Goal: Information Seeking & Learning: Learn about a topic

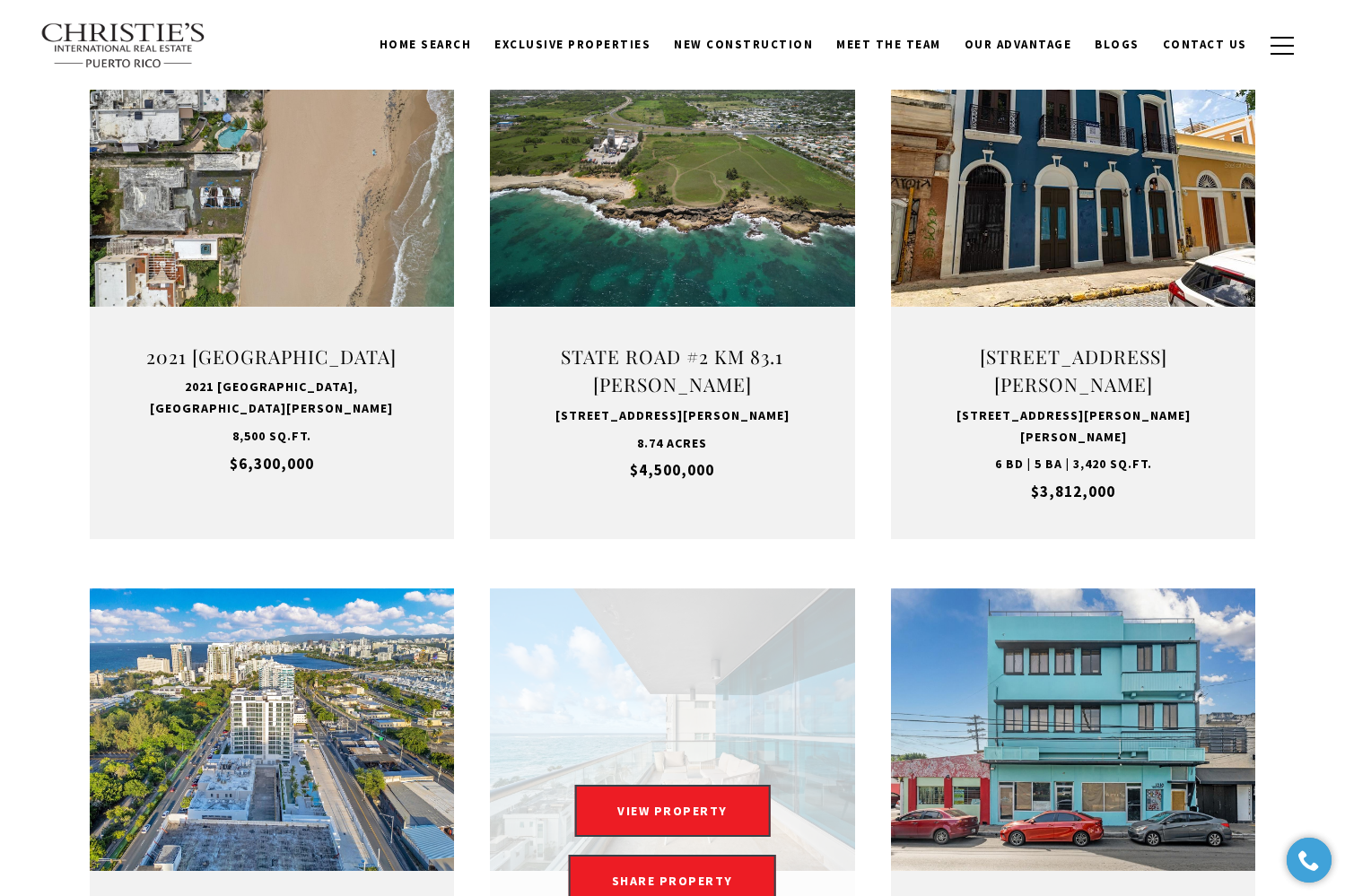
scroll to position [1225, 0]
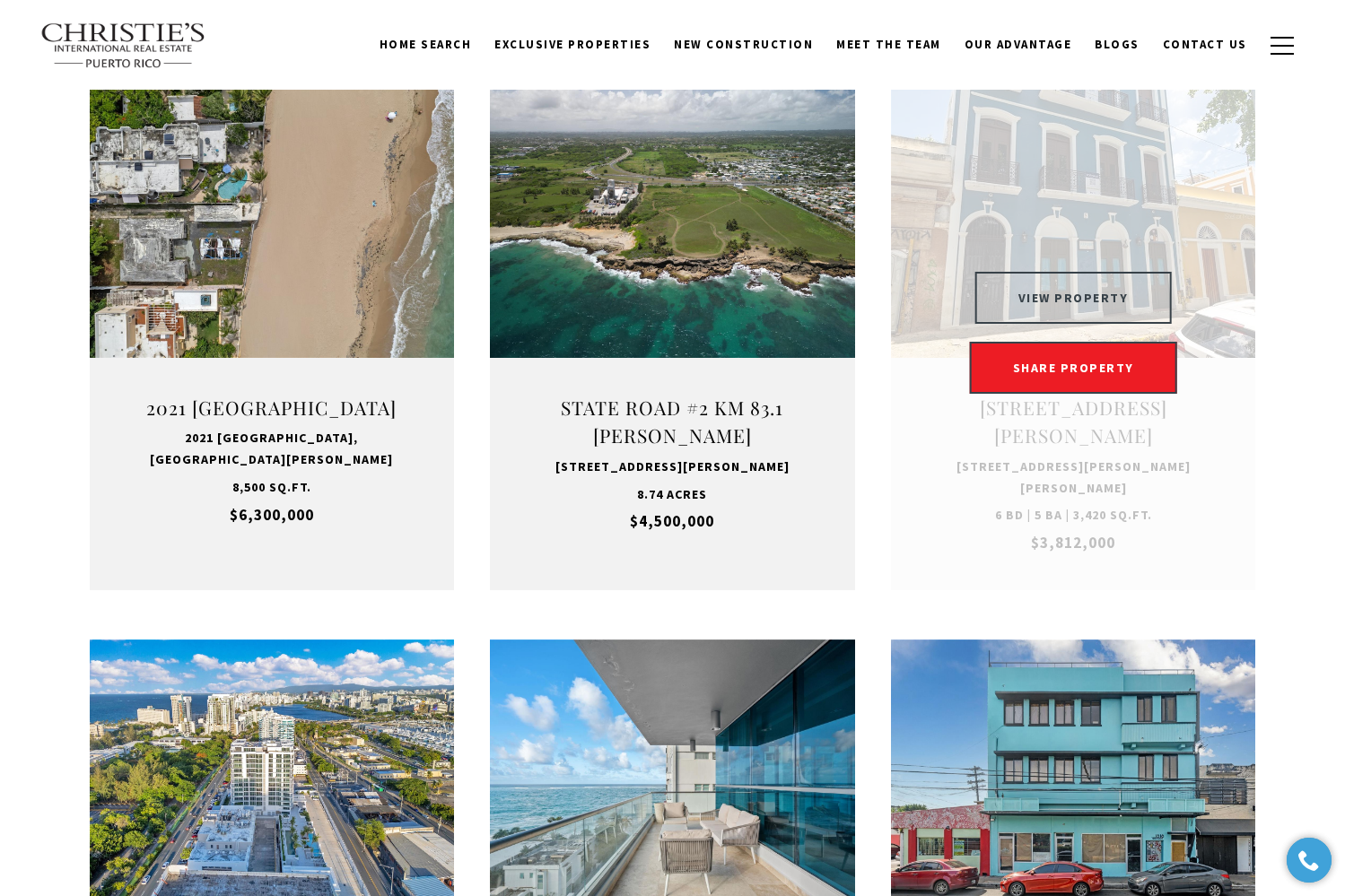
click at [1070, 298] on button "VIEW PROPERTY" at bounding box center [1073, 298] width 197 height 52
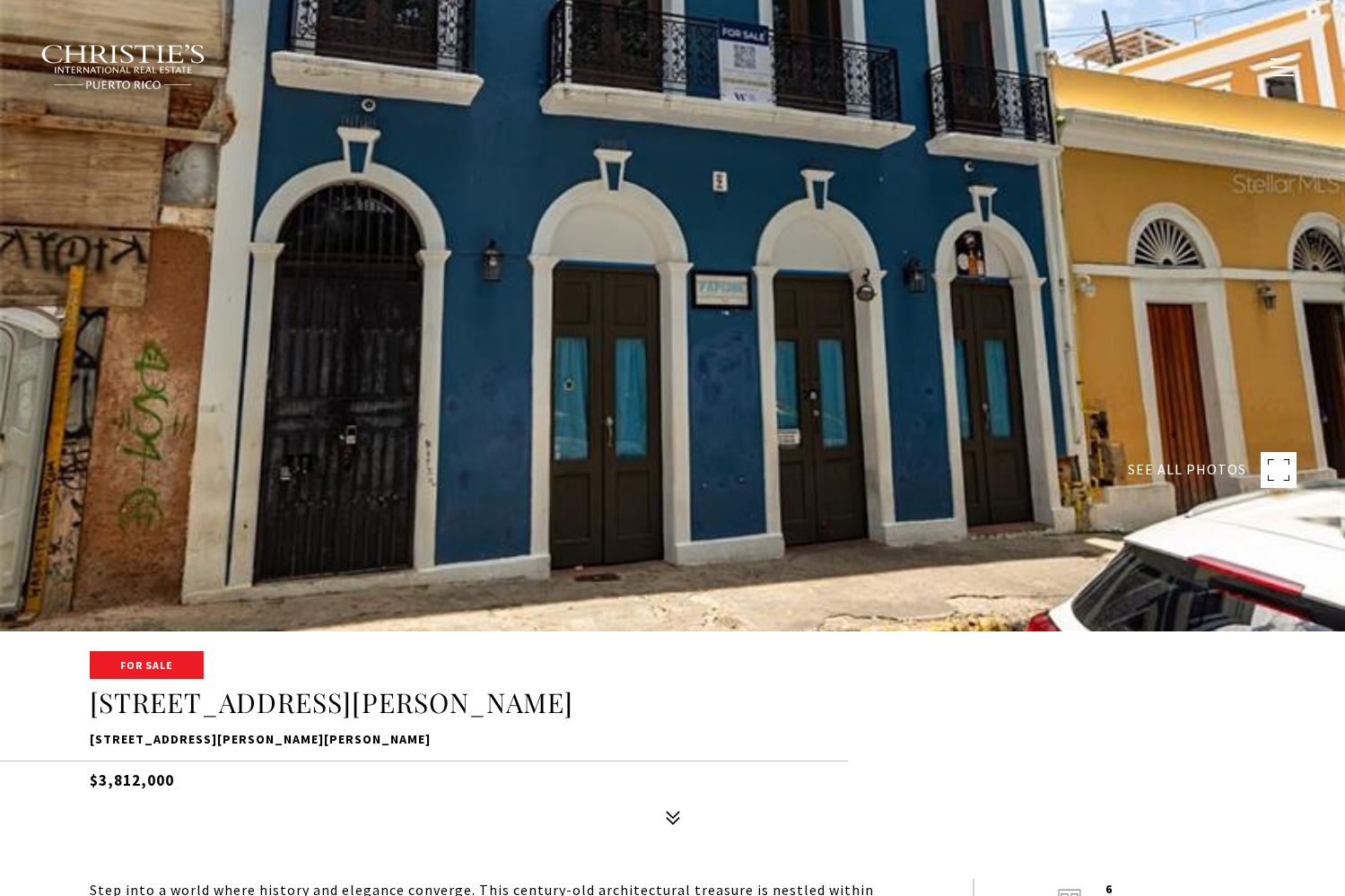
scroll to position [269, 0]
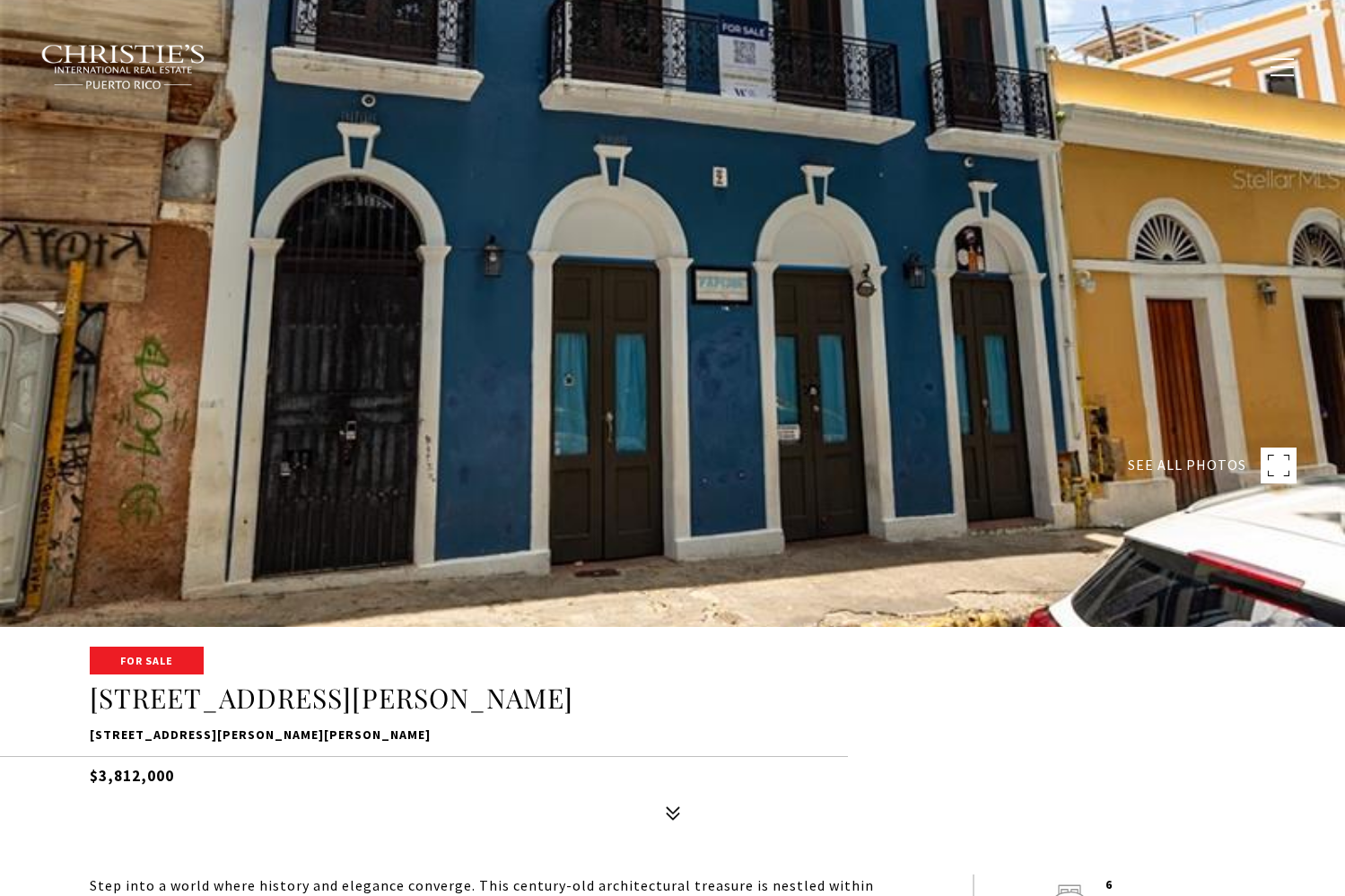
click at [1198, 459] on span "SEE ALL PHOTOS" at bounding box center [1187, 465] width 119 height 23
type input "**********"
type input "********"
type input "***"
type input "**********"
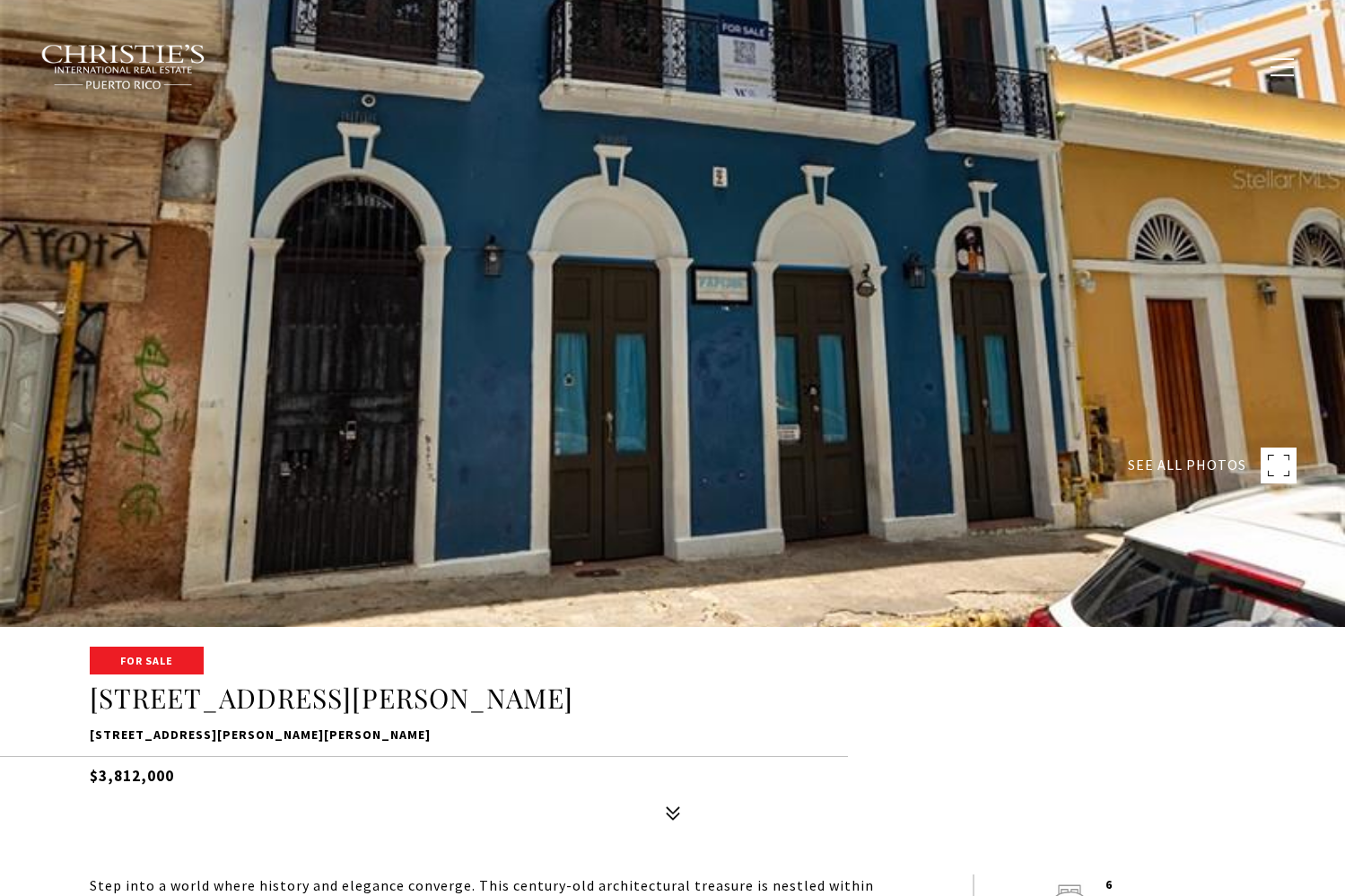
type input "**"
type input "********"
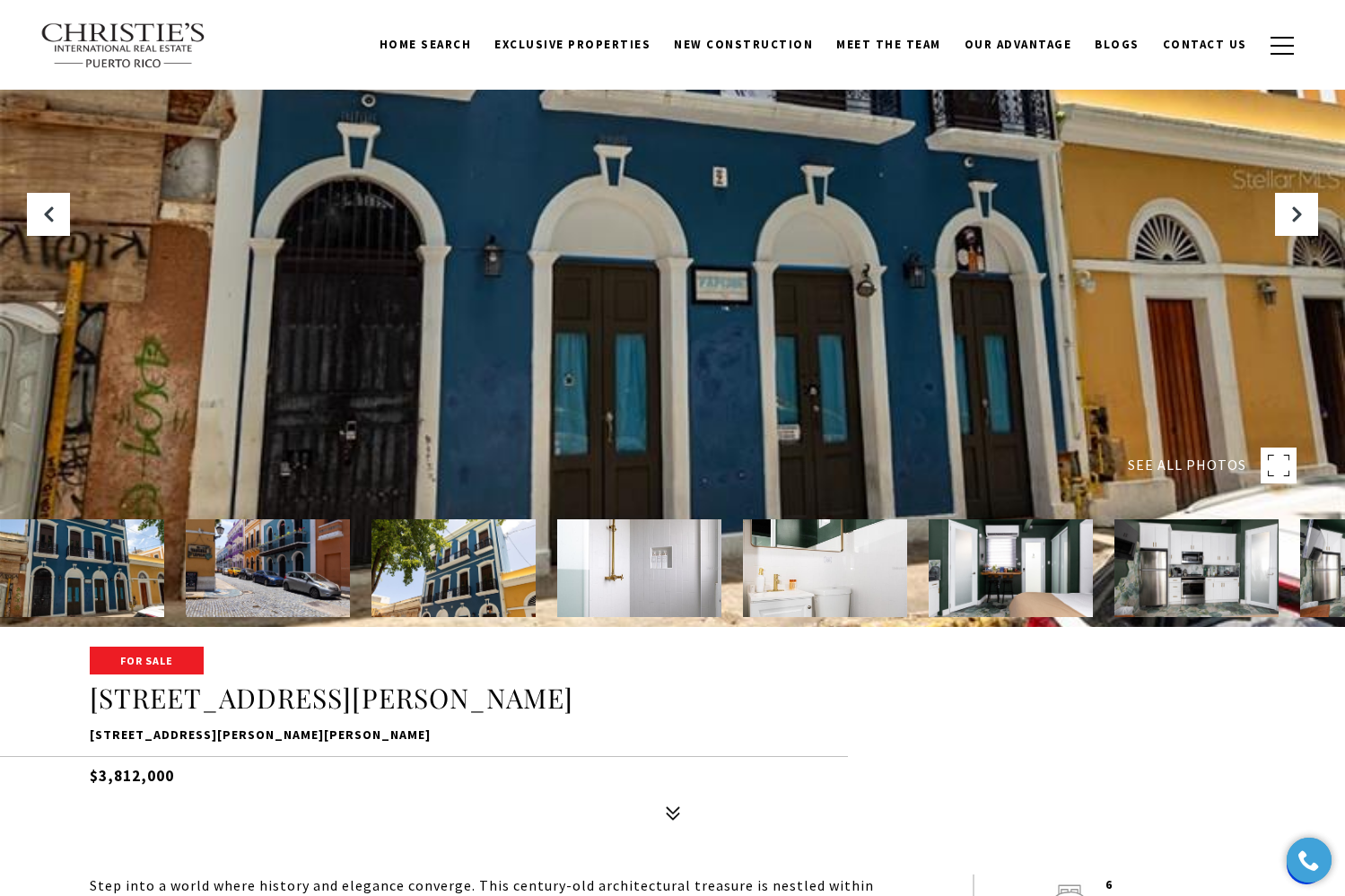
click at [101, 554] on img at bounding box center [82, 567] width 164 height 97
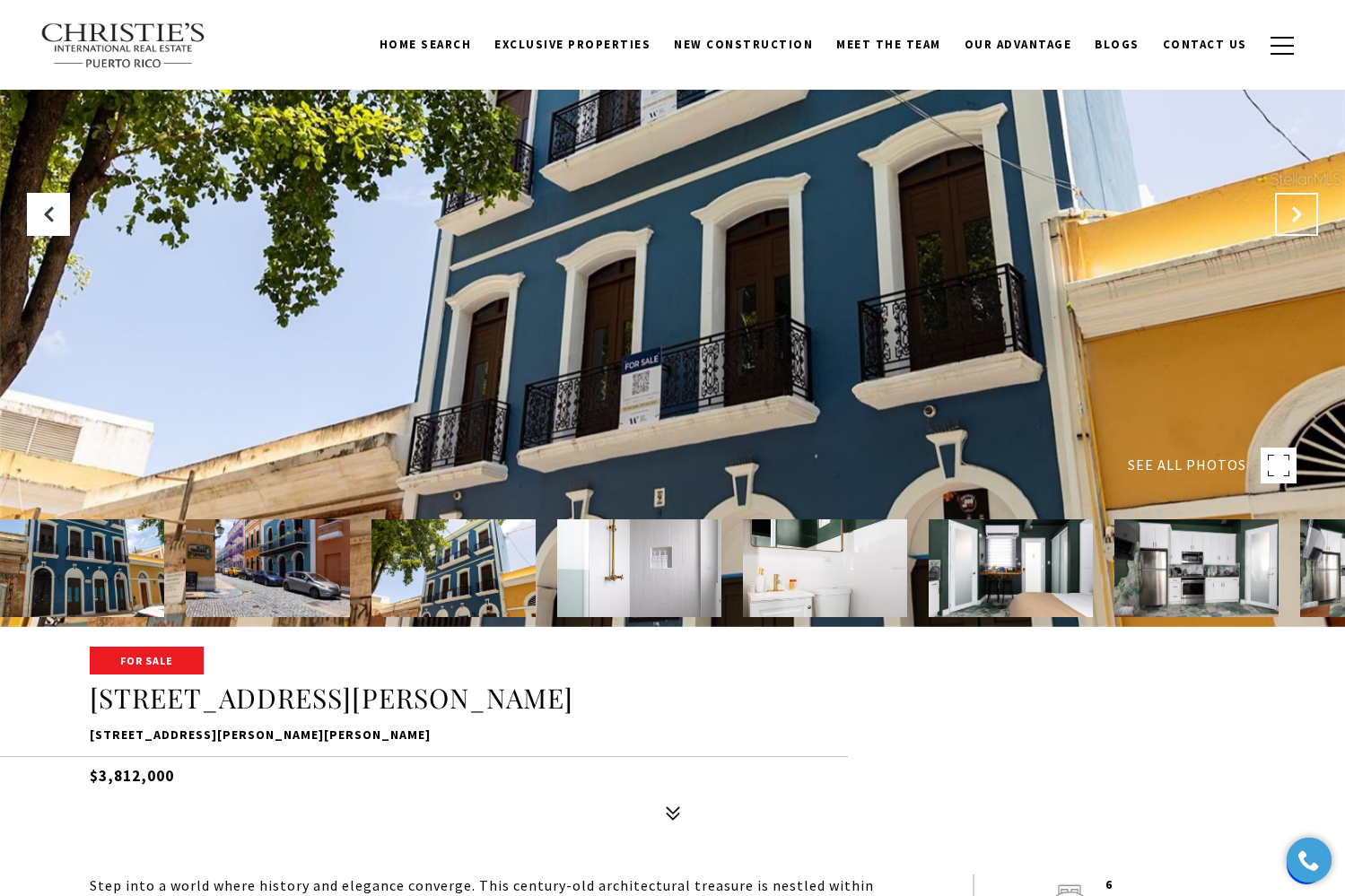
click at [1312, 206] on button "Next Slide" at bounding box center [1296, 214] width 43 height 43
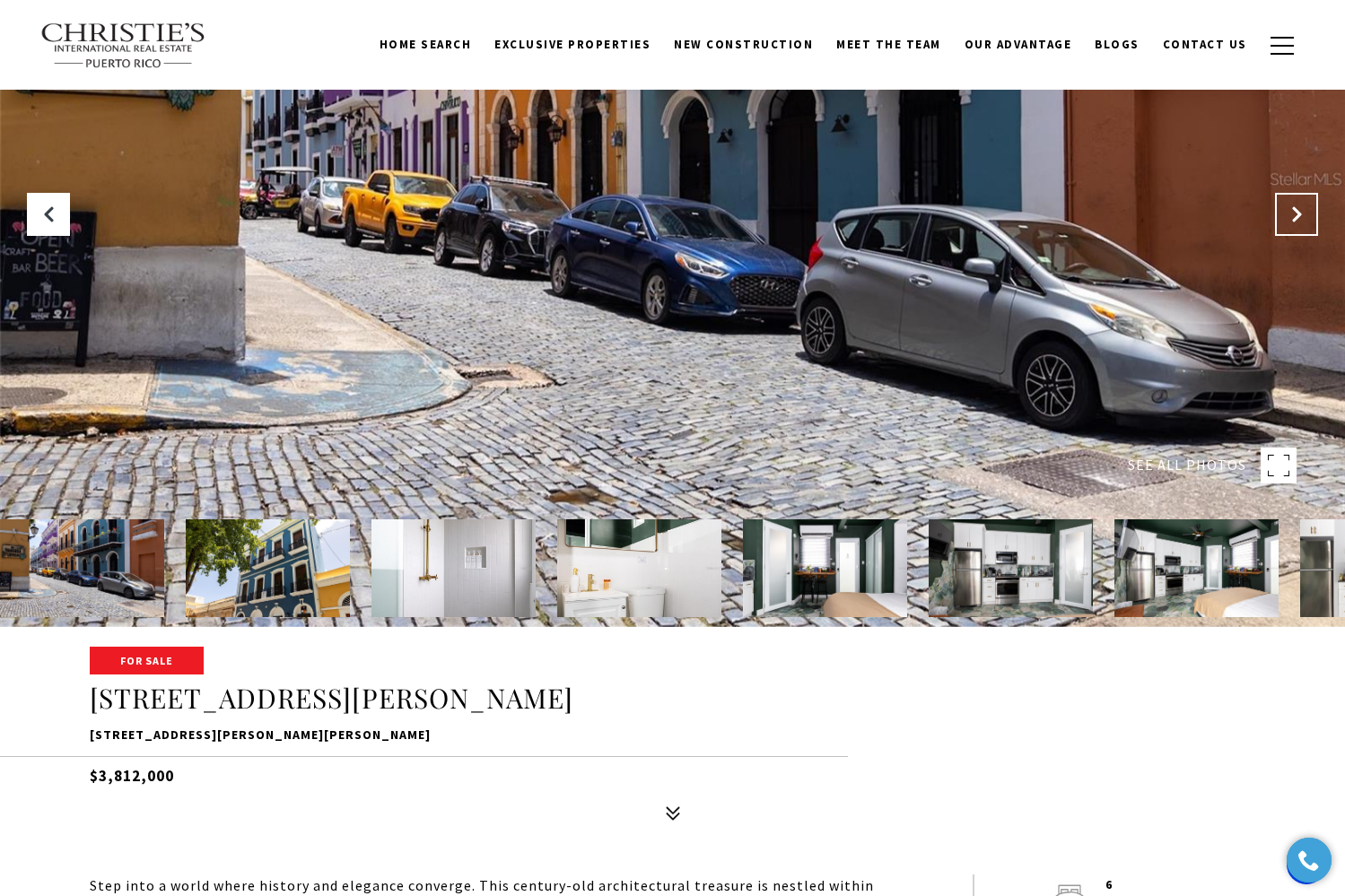
click at [1312, 206] on button "Next Slide" at bounding box center [1296, 214] width 43 height 43
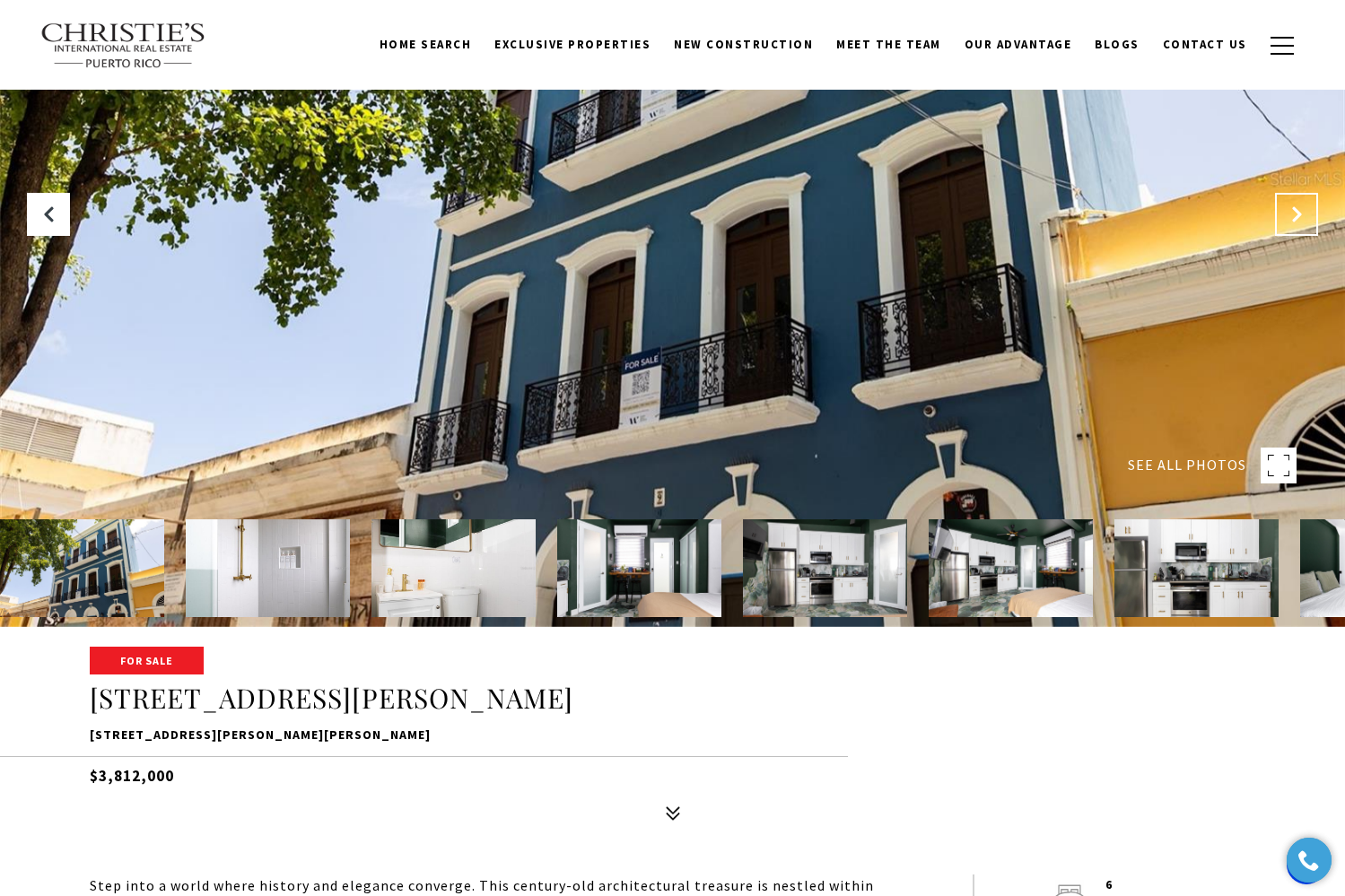
click at [1312, 206] on button "Next Slide" at bounding box center [1296, 214] width 43 height 43
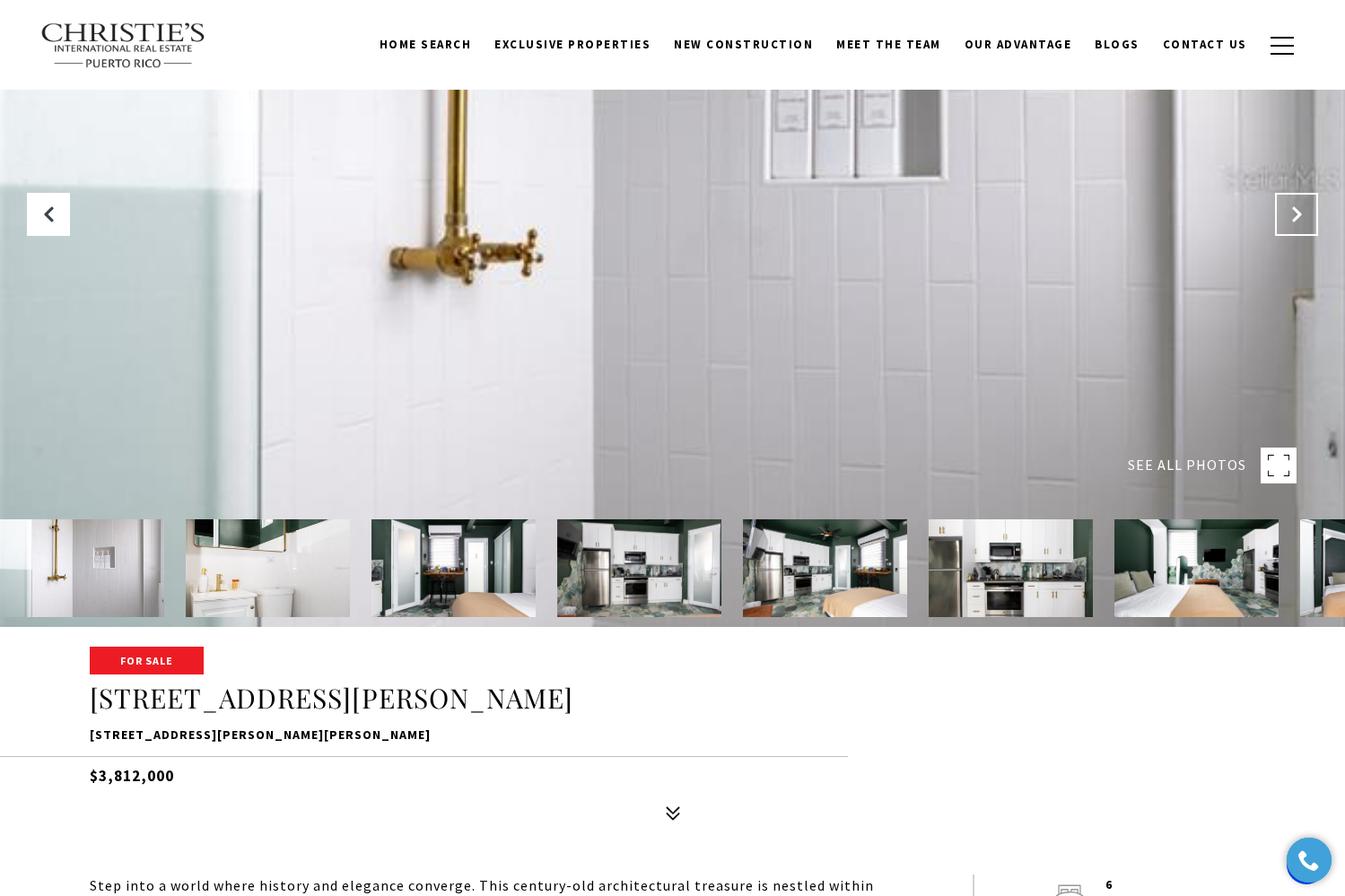
click at [1312, 206] on button "Next Slide" at bounding box center [1296, 214] width 43 height 43
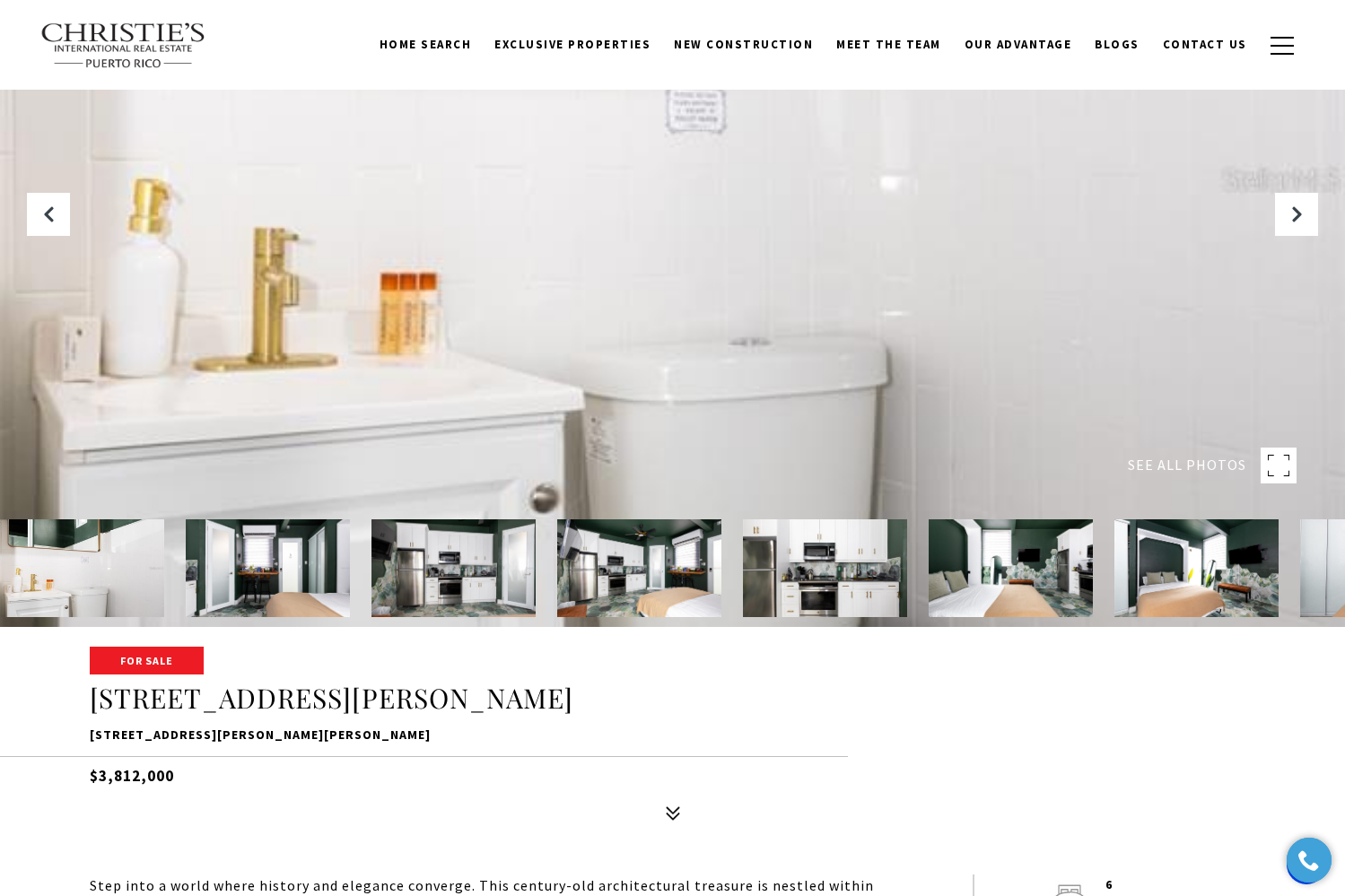
click at [1277, 469] on rect at bounding box center [1278, 465] width 36 height 36
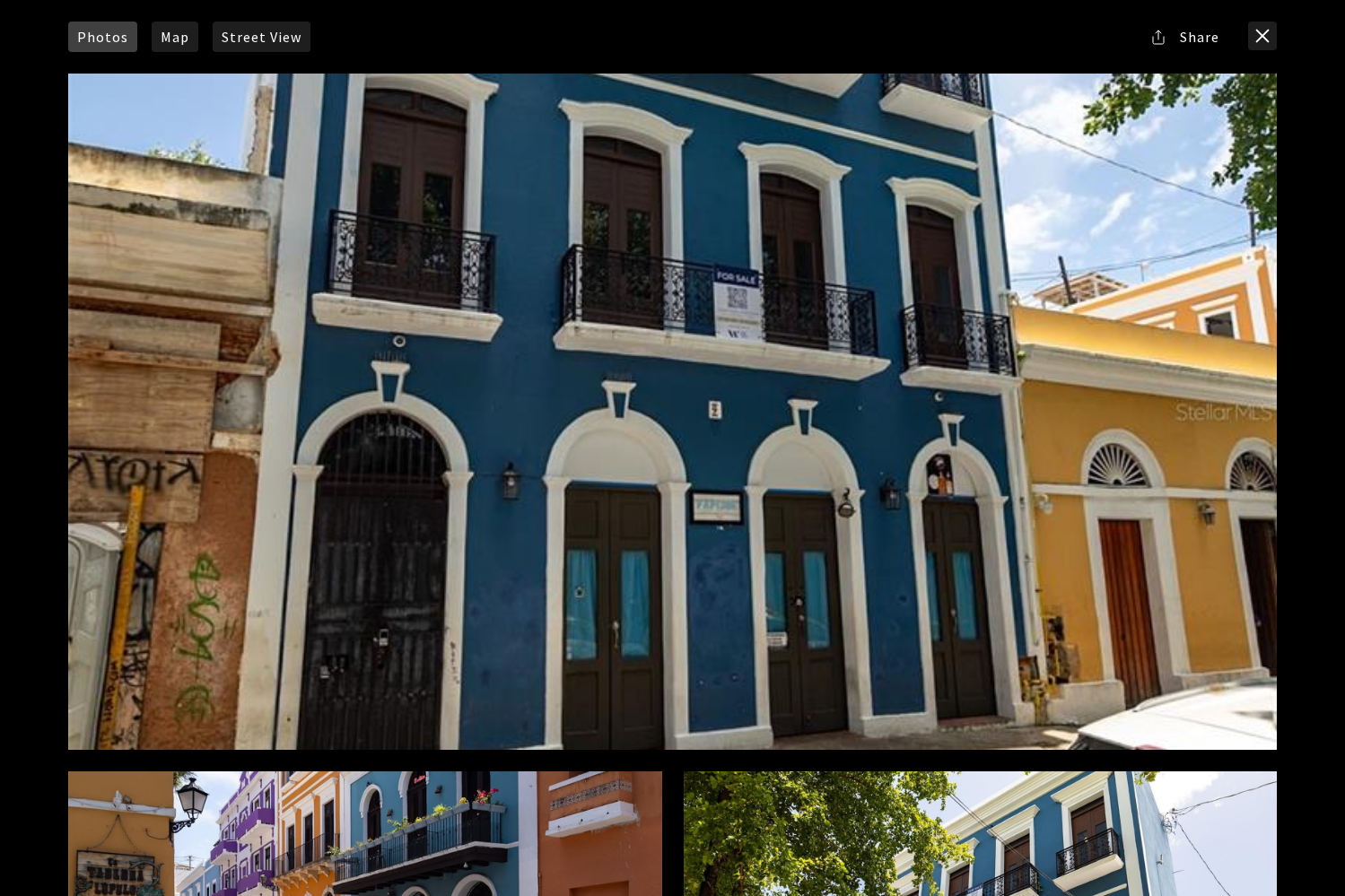
click at [1095, 478] on div at bounding box center [672, 411] width 1208 height 676
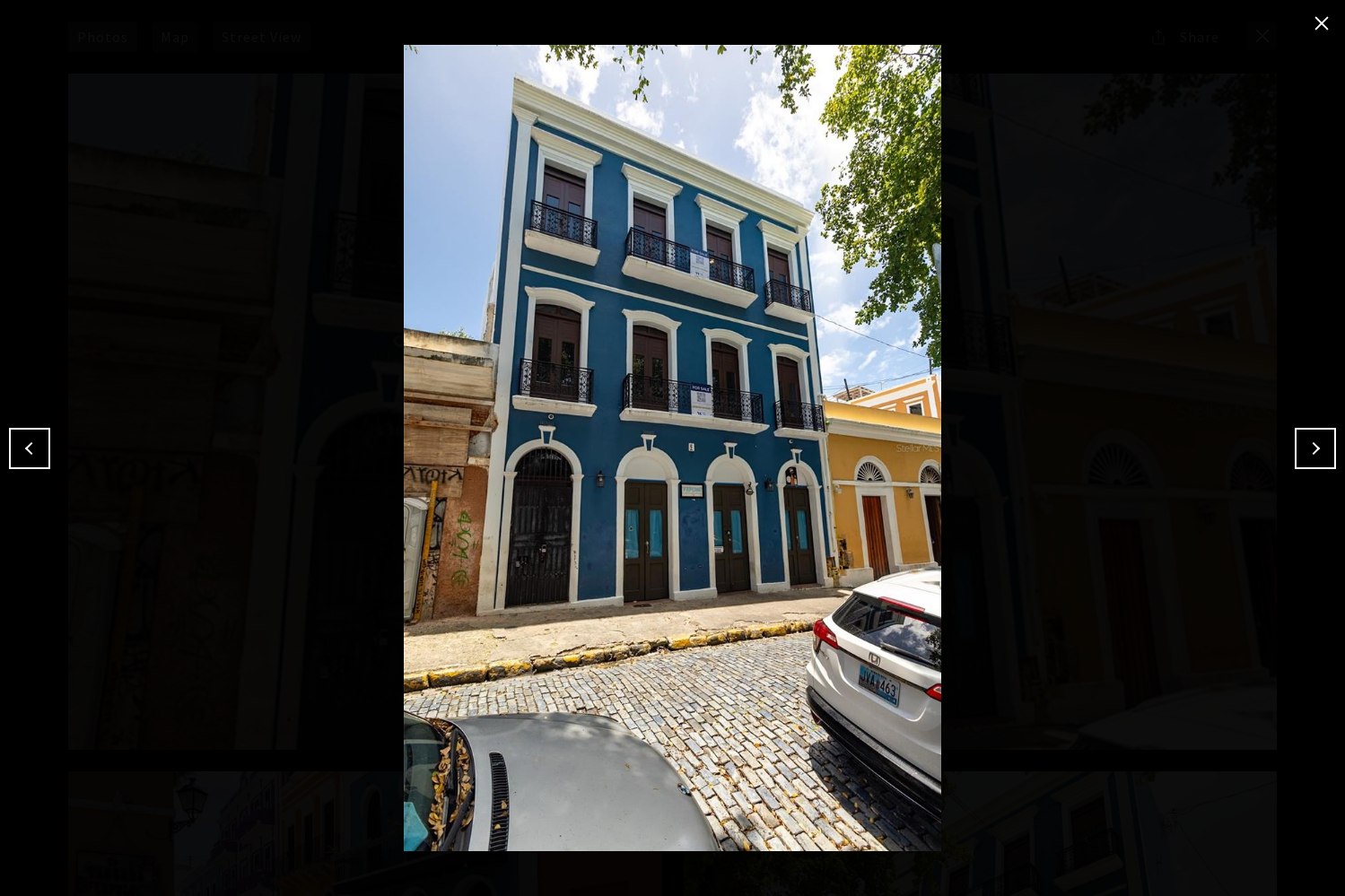
click at [1311, 449] on button "Next" at bounding box center [1315, 448] width 41 height 41
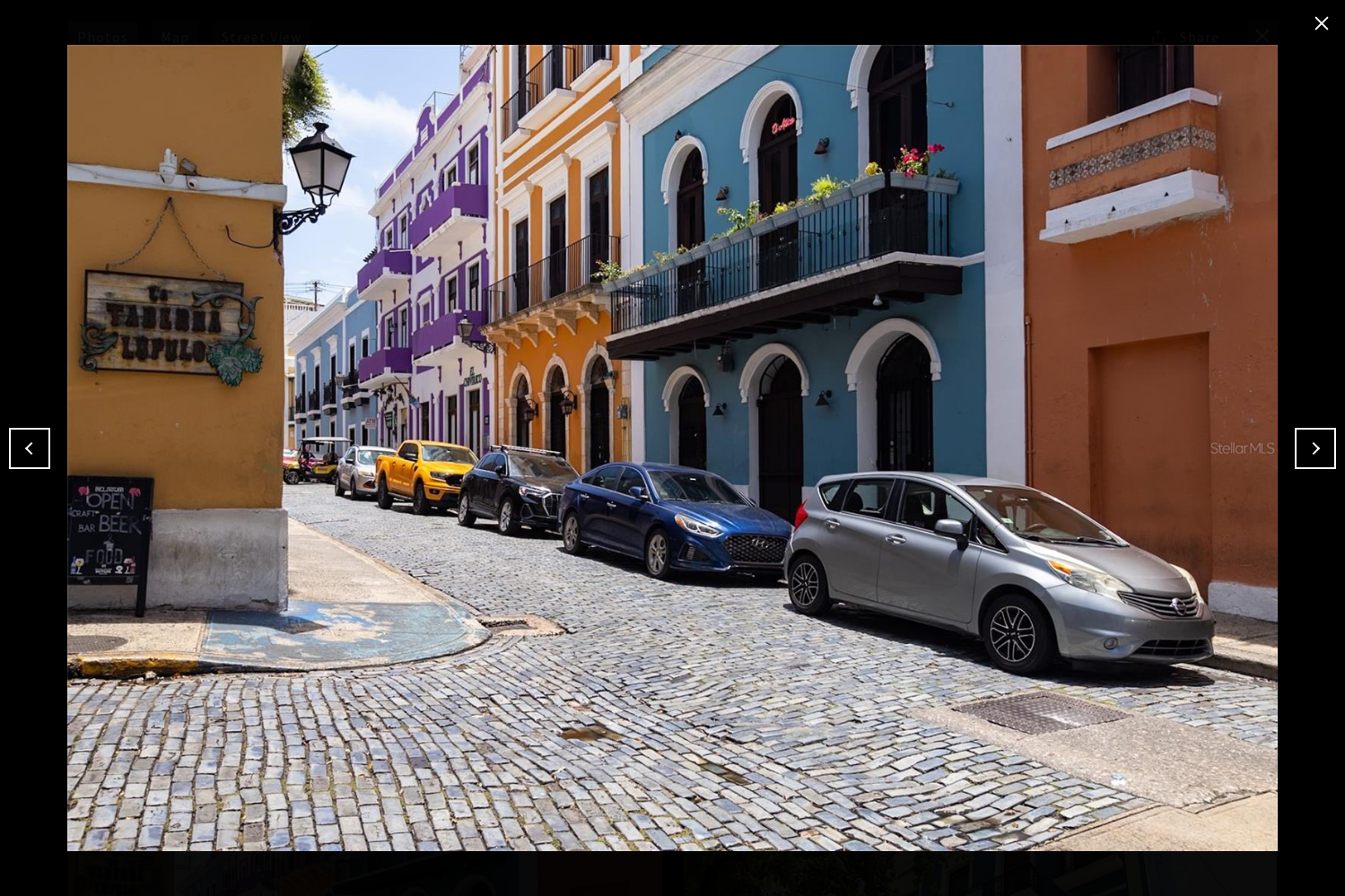
click at [1311, 448] on button "Next" at bounding box center [1315, 448] width 41 height 41
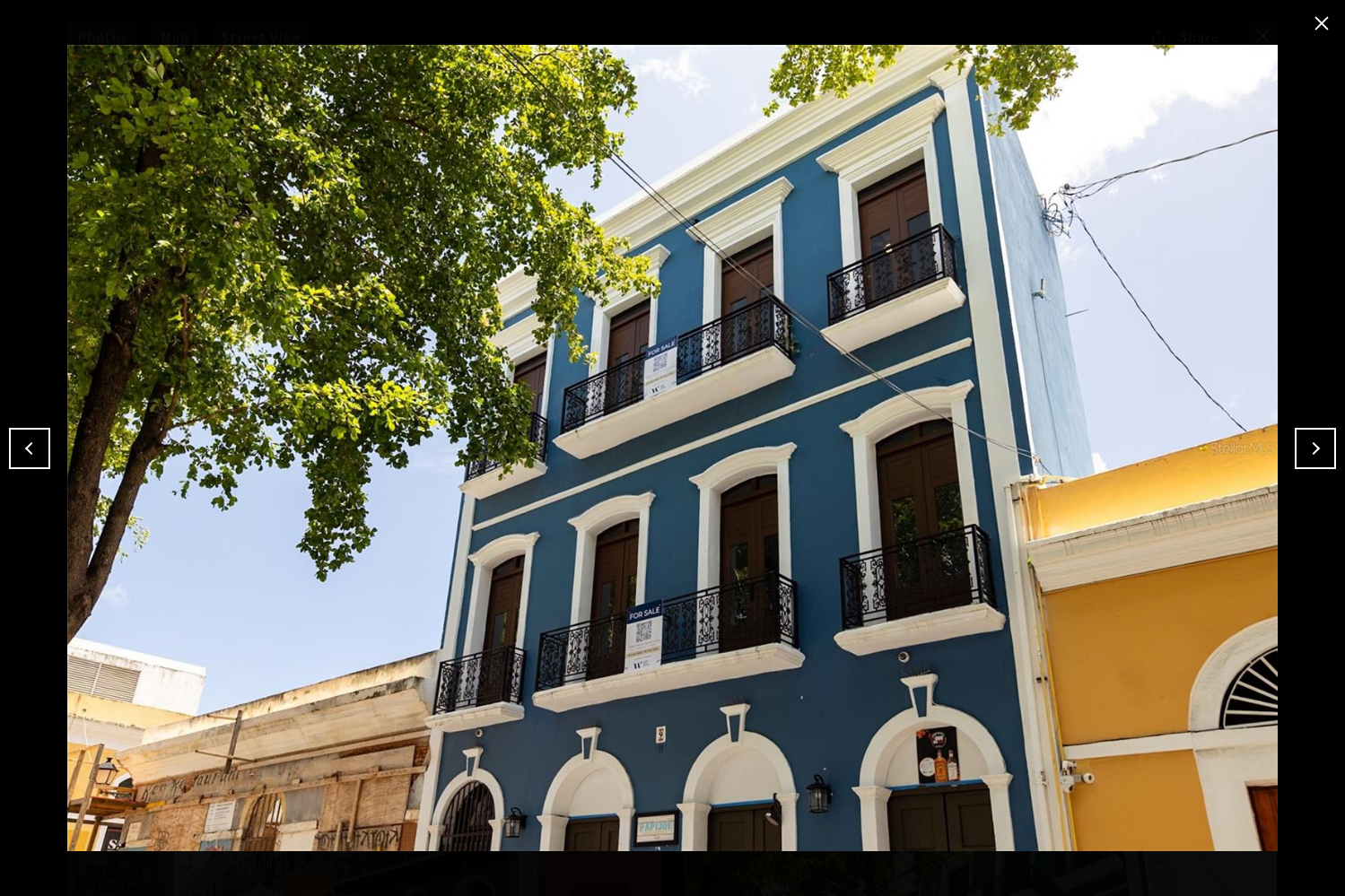
click at [1311, 448] on button "Next" at bounding box center [1315, 448] width 41 height 41
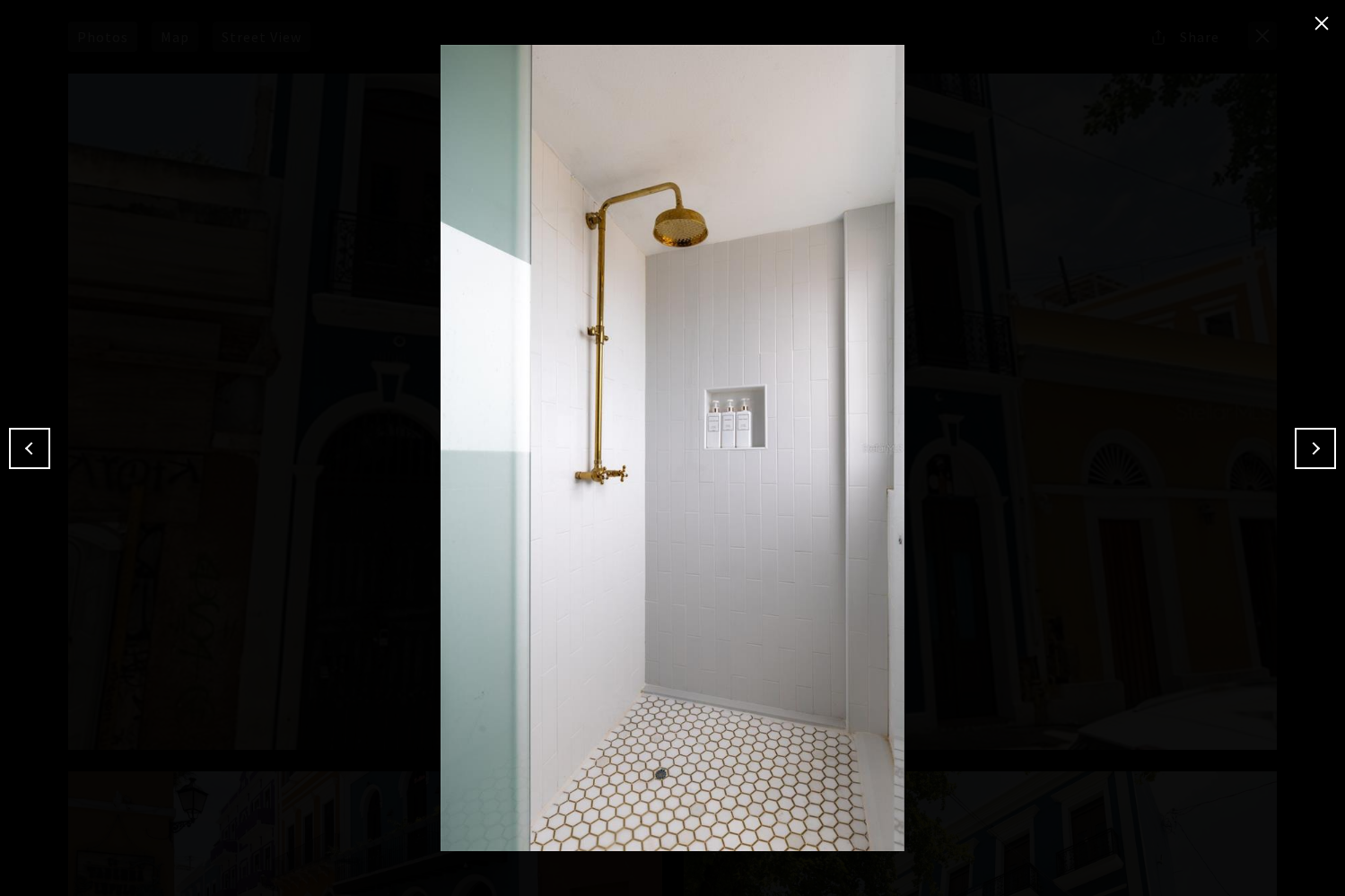
click at [1311, 448] on button "Next" at bounding box center [1315, 448] width 41 height 41
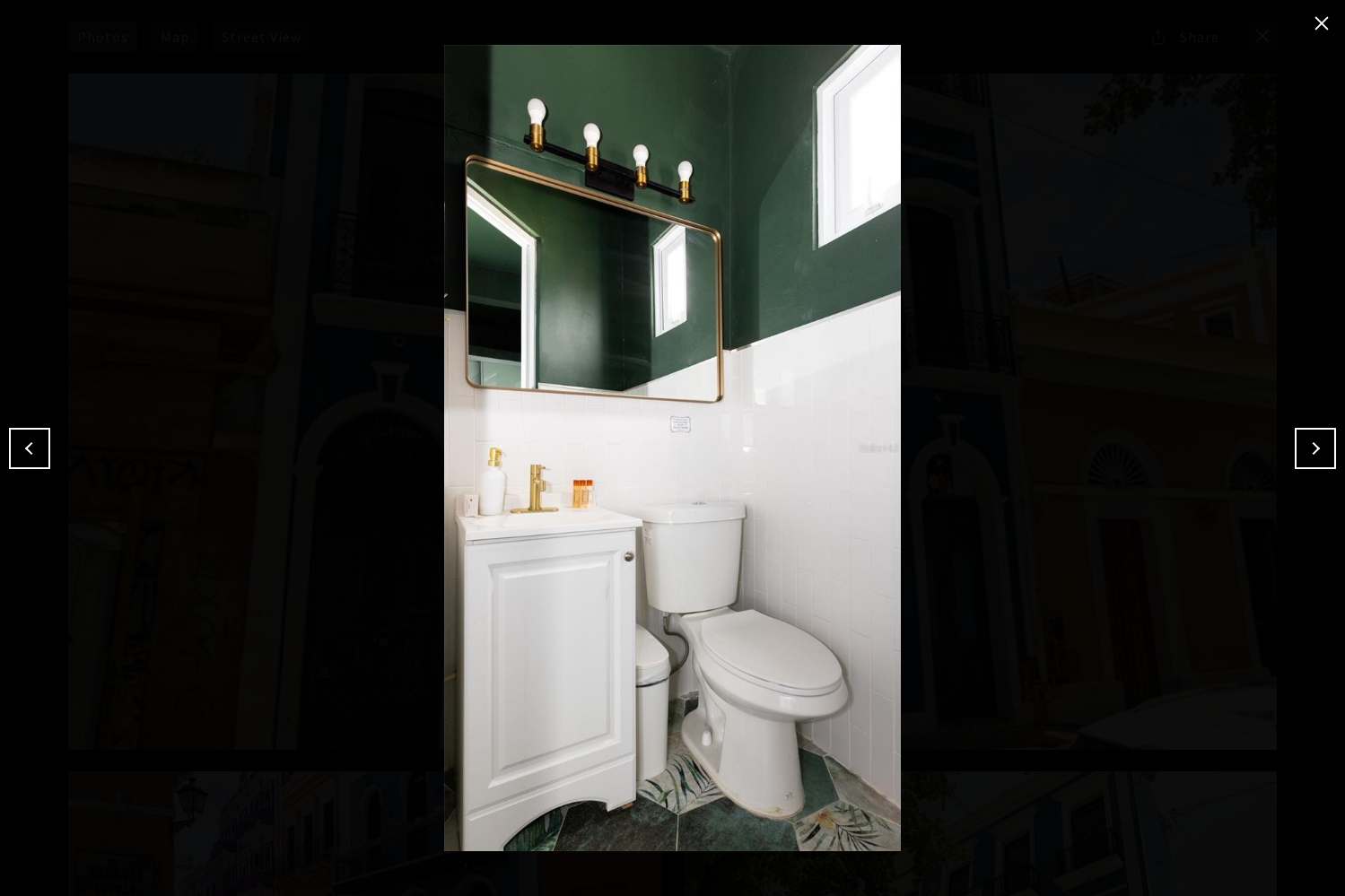
click at [1311, 448] on button "Next" at bounding box center [1315, 448] width 41 height 41
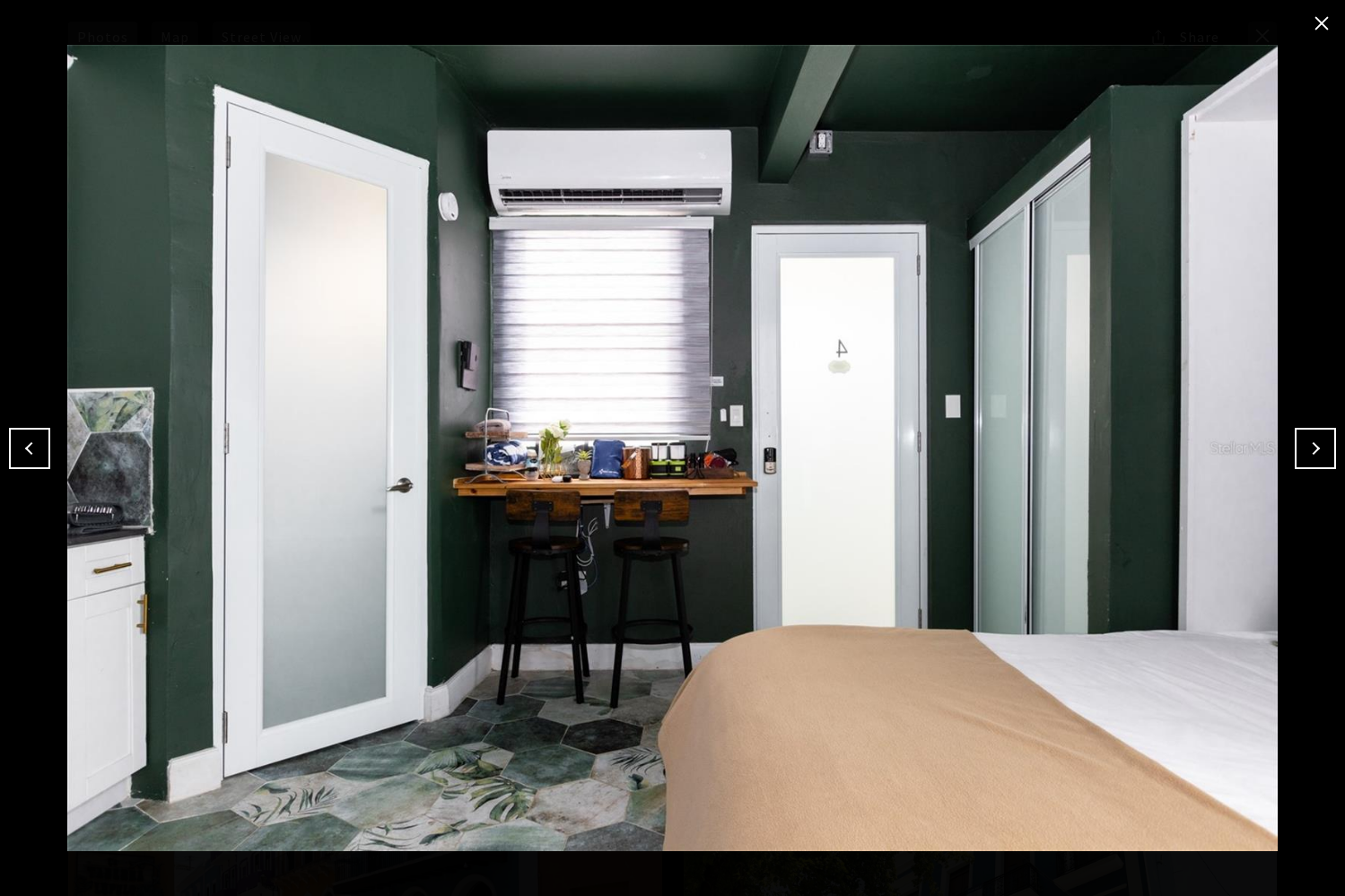
click at [1311, 448] on button "Next" at bounding box center [1315, 448] width 41 height 41
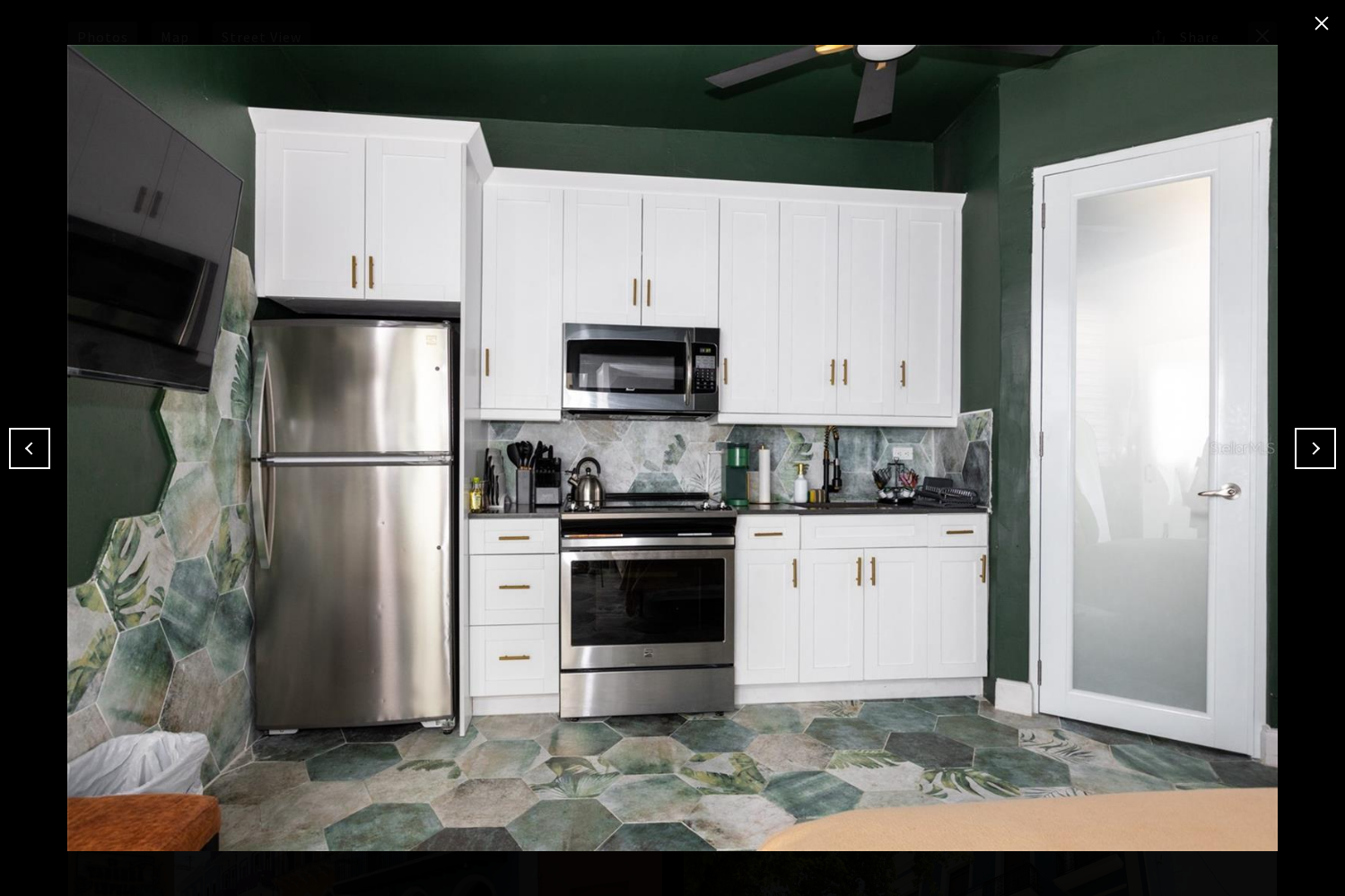
click at [1311, 448] on button "Next" at bounding box center [1315, 448] width 41 height 41
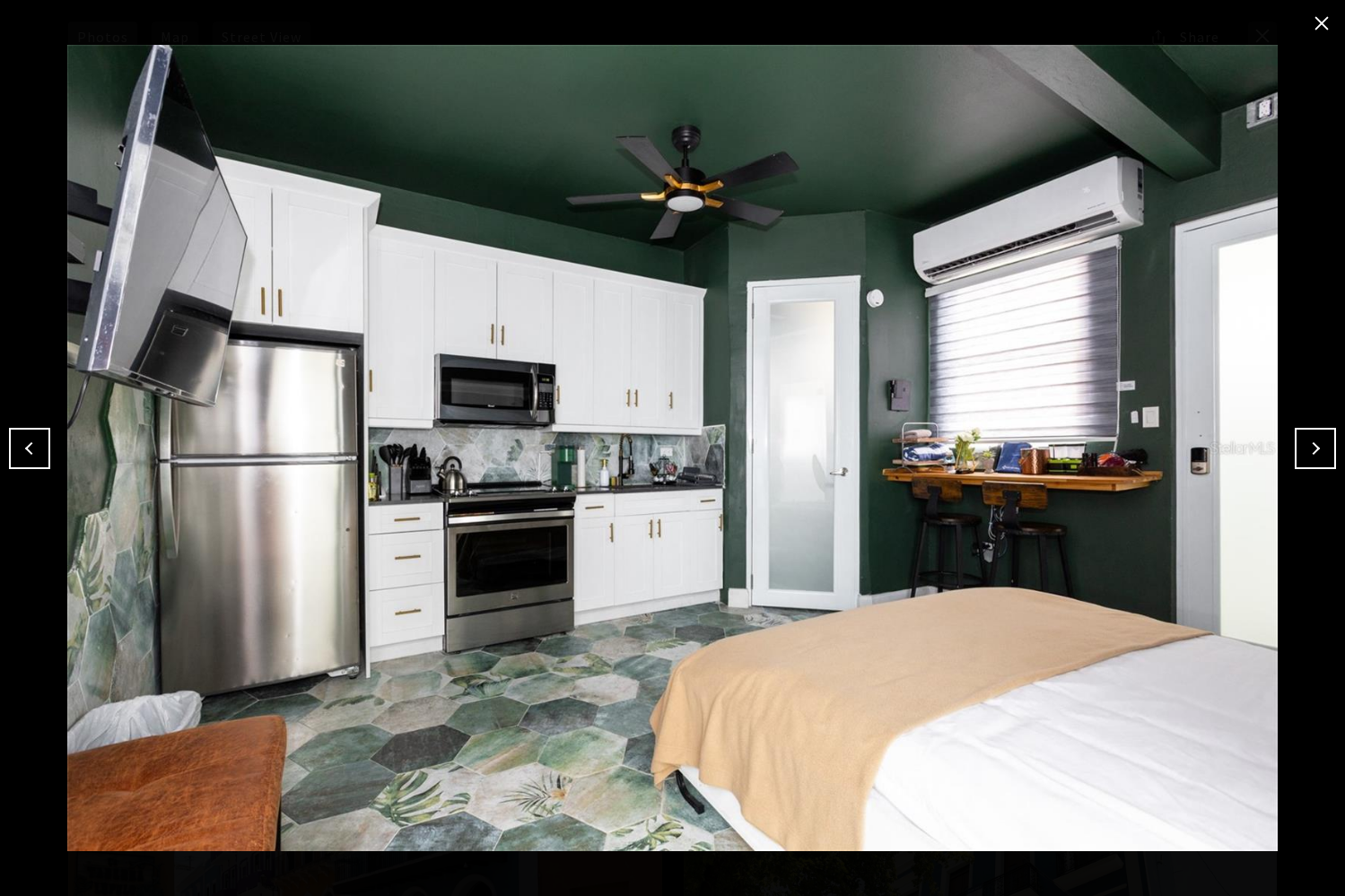
click at [1311, 448] on button "Next" at bounding box center [1315, 448] width 41 height 41
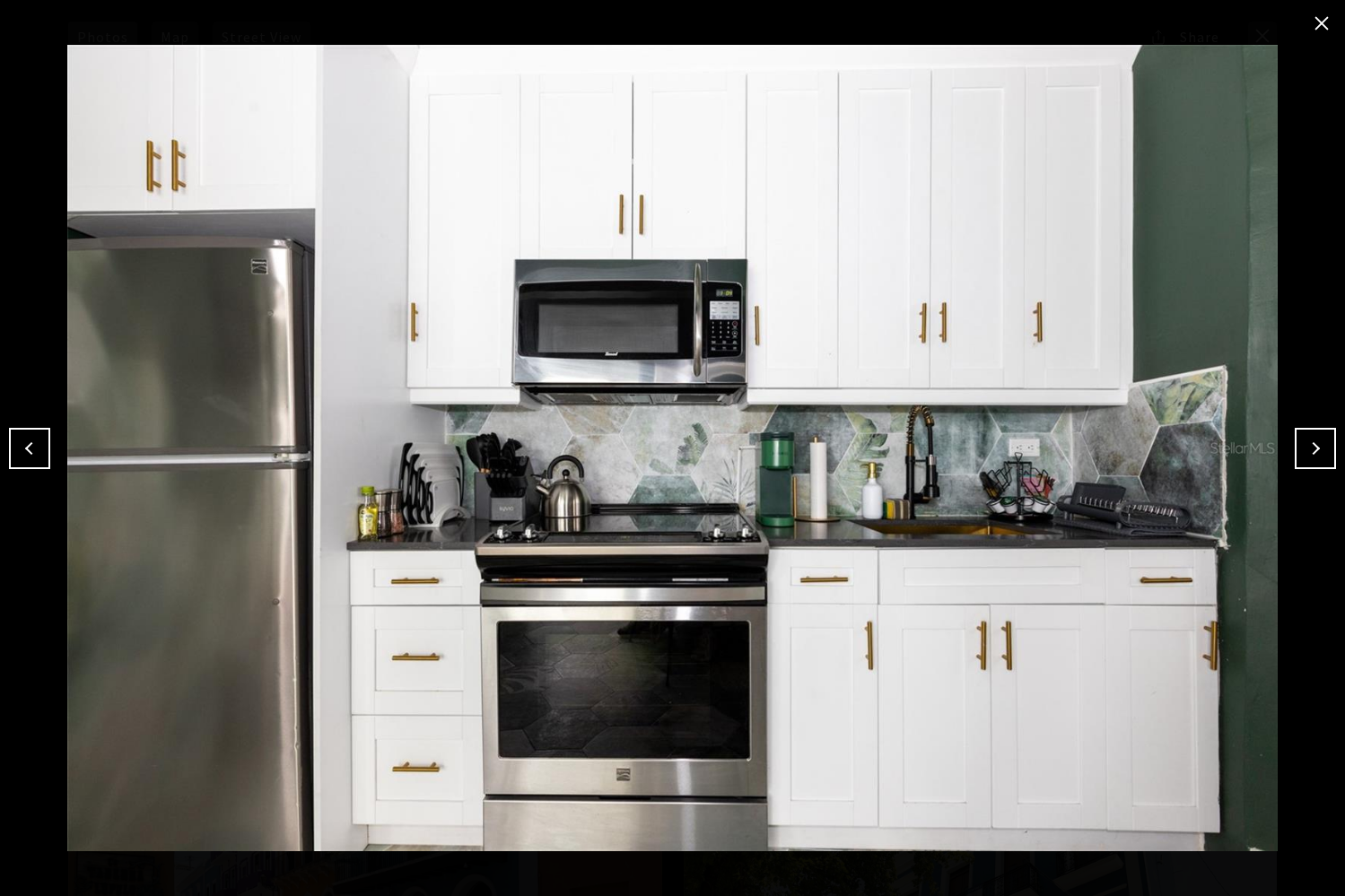
click at [1311, 448] on button "Next" at bounding box center [1315, 448] width 41 height 41
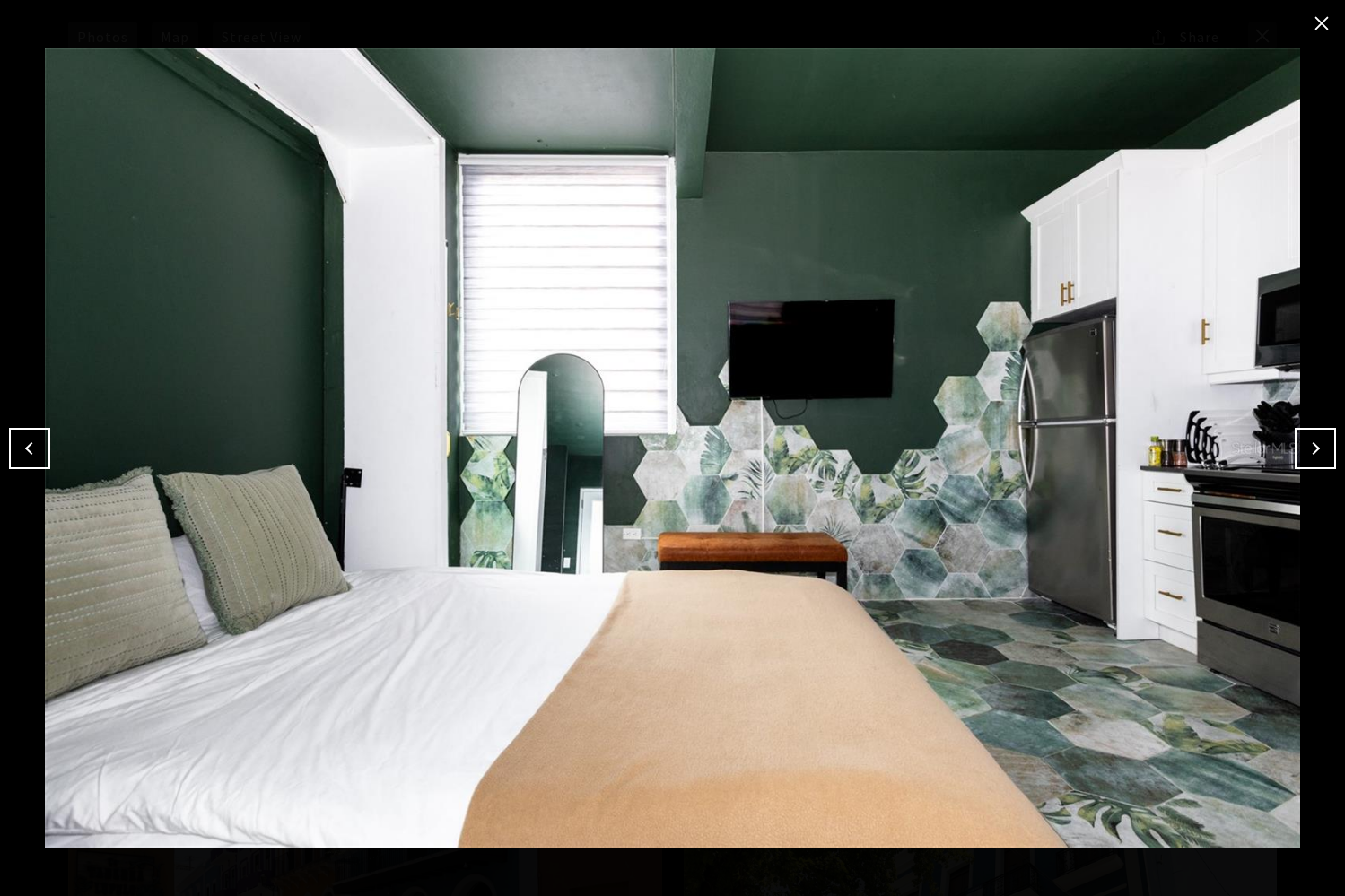
click at [1311, 448] on button "Next" at bounding box center [1315, 448] width 41 height 41
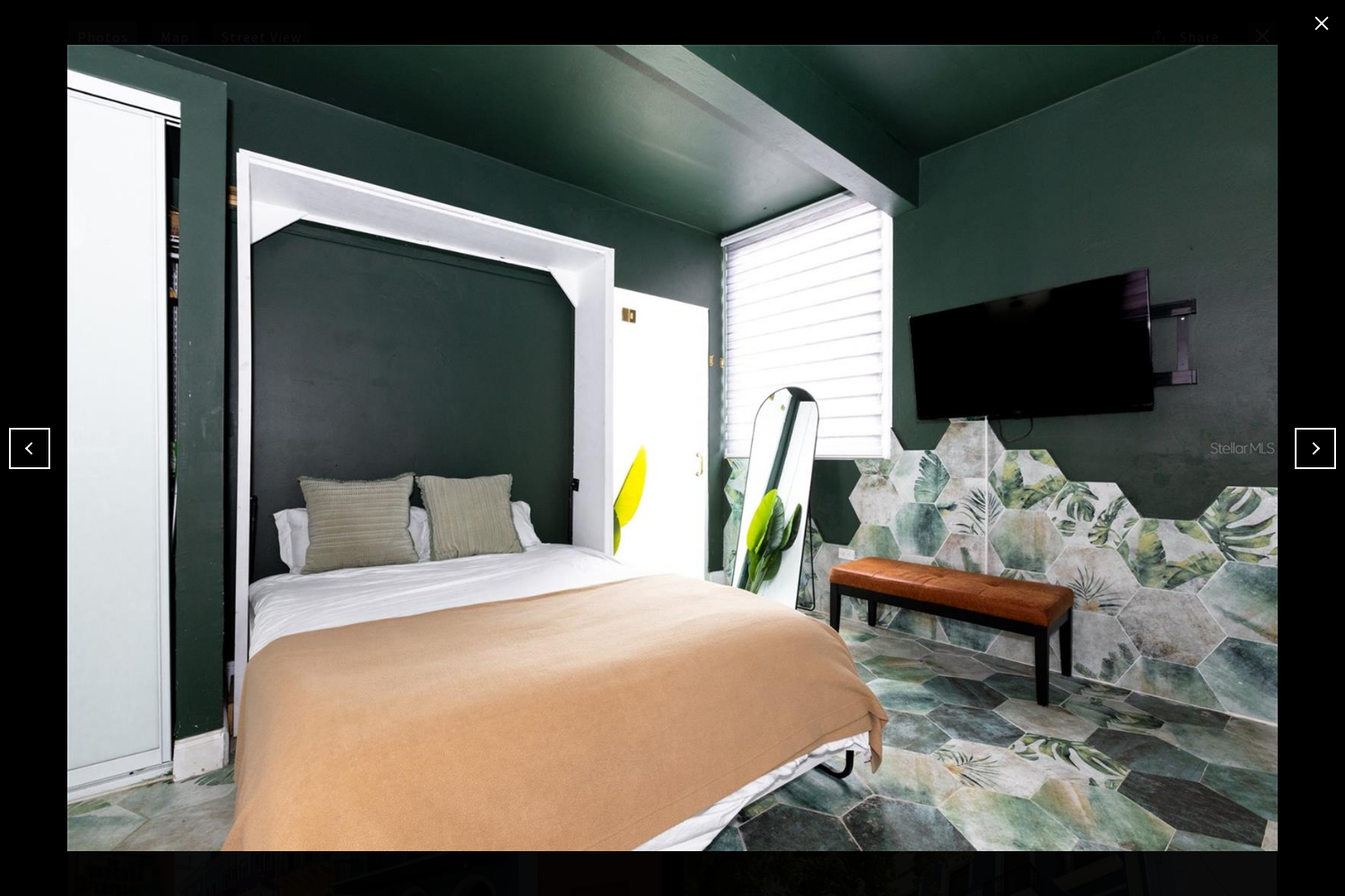
click at [1311, 448] on button "Next" at bounding box center [1315, 448] width 41 height 41
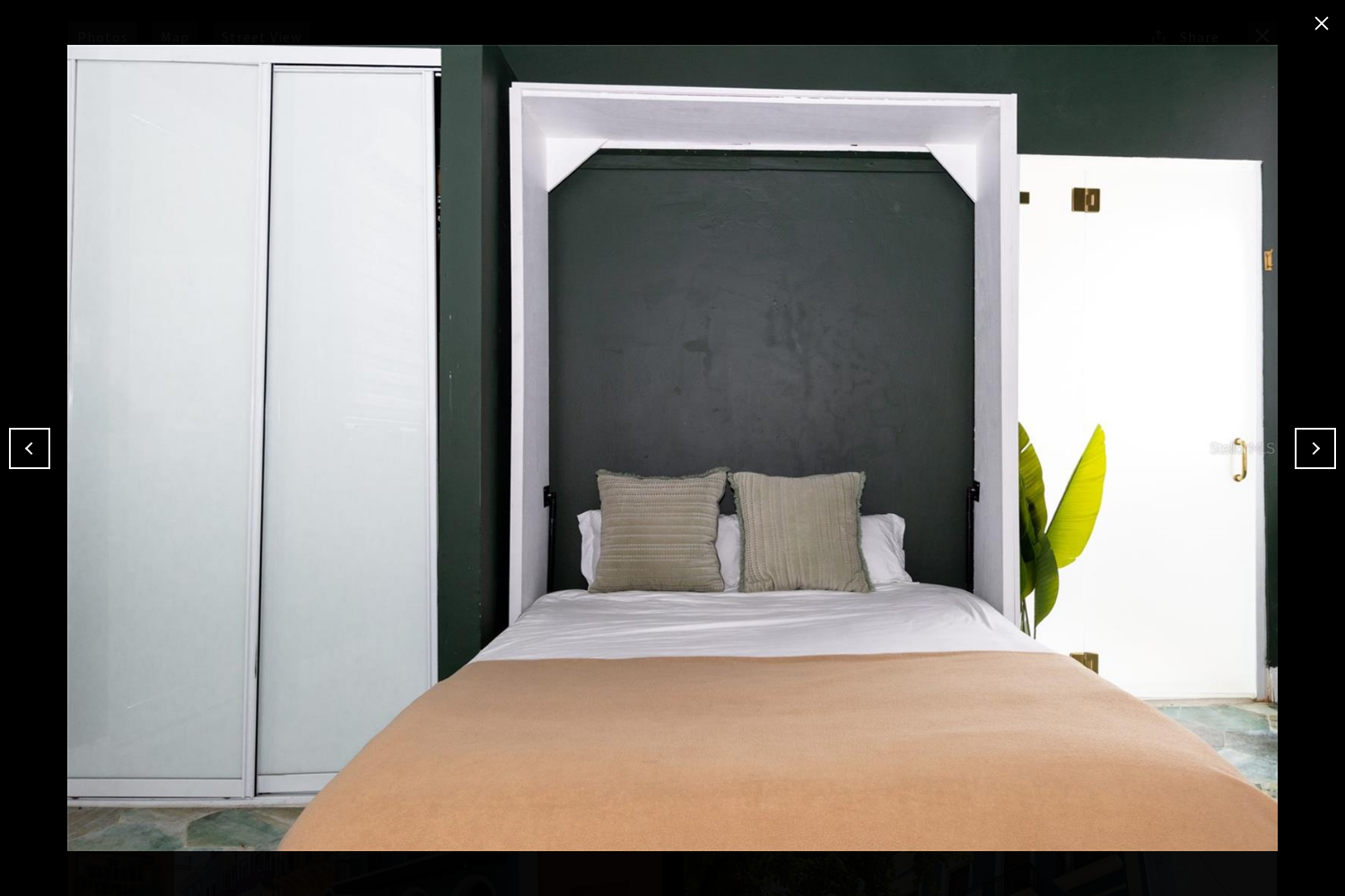
click at [1311, 448] on button "Next" at bounding box center [1315, 448] width 41 height 41
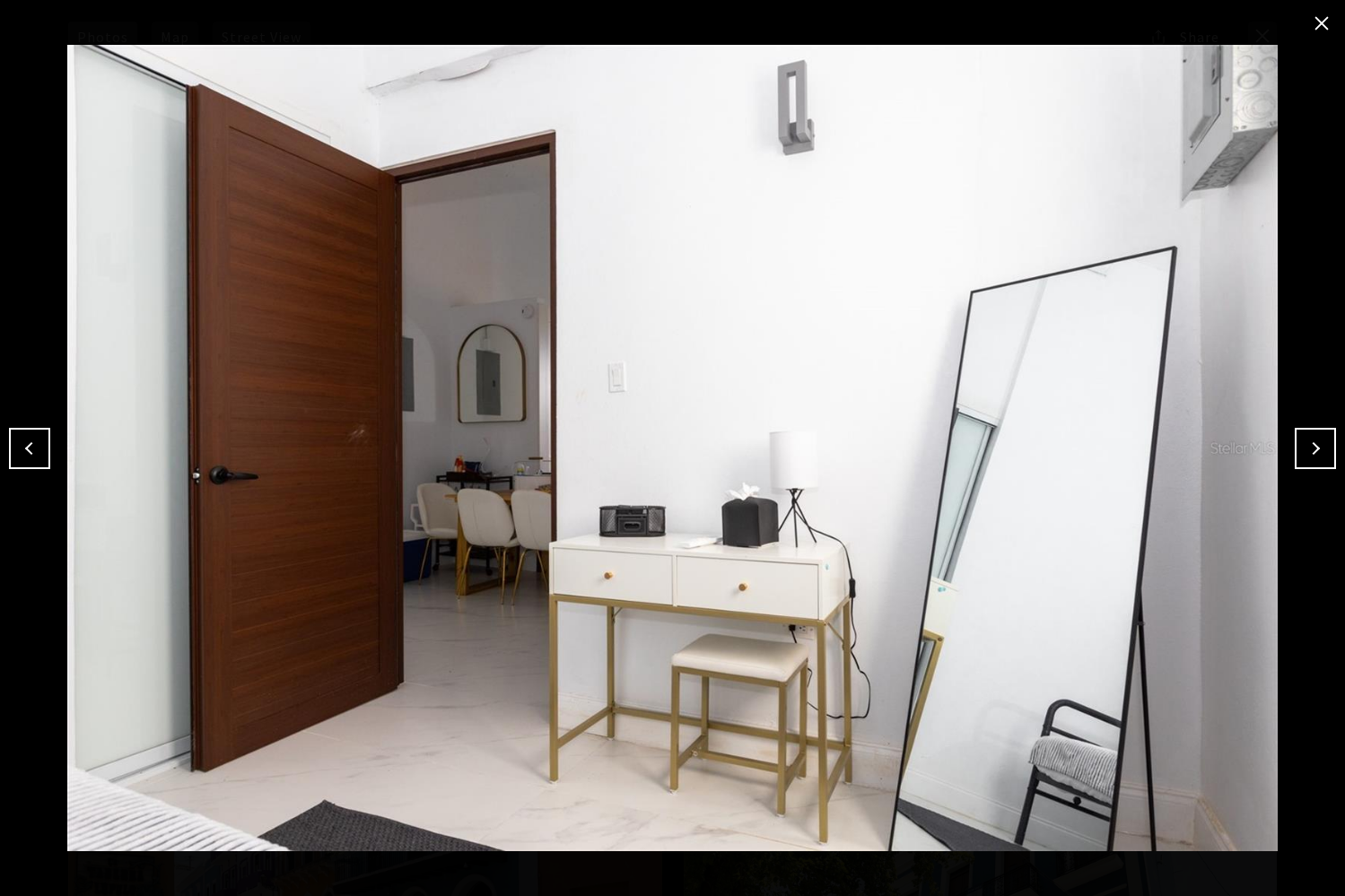
click at [1311, 448] on button "Next" at bounding box center [1315, 448] width 41 height 41
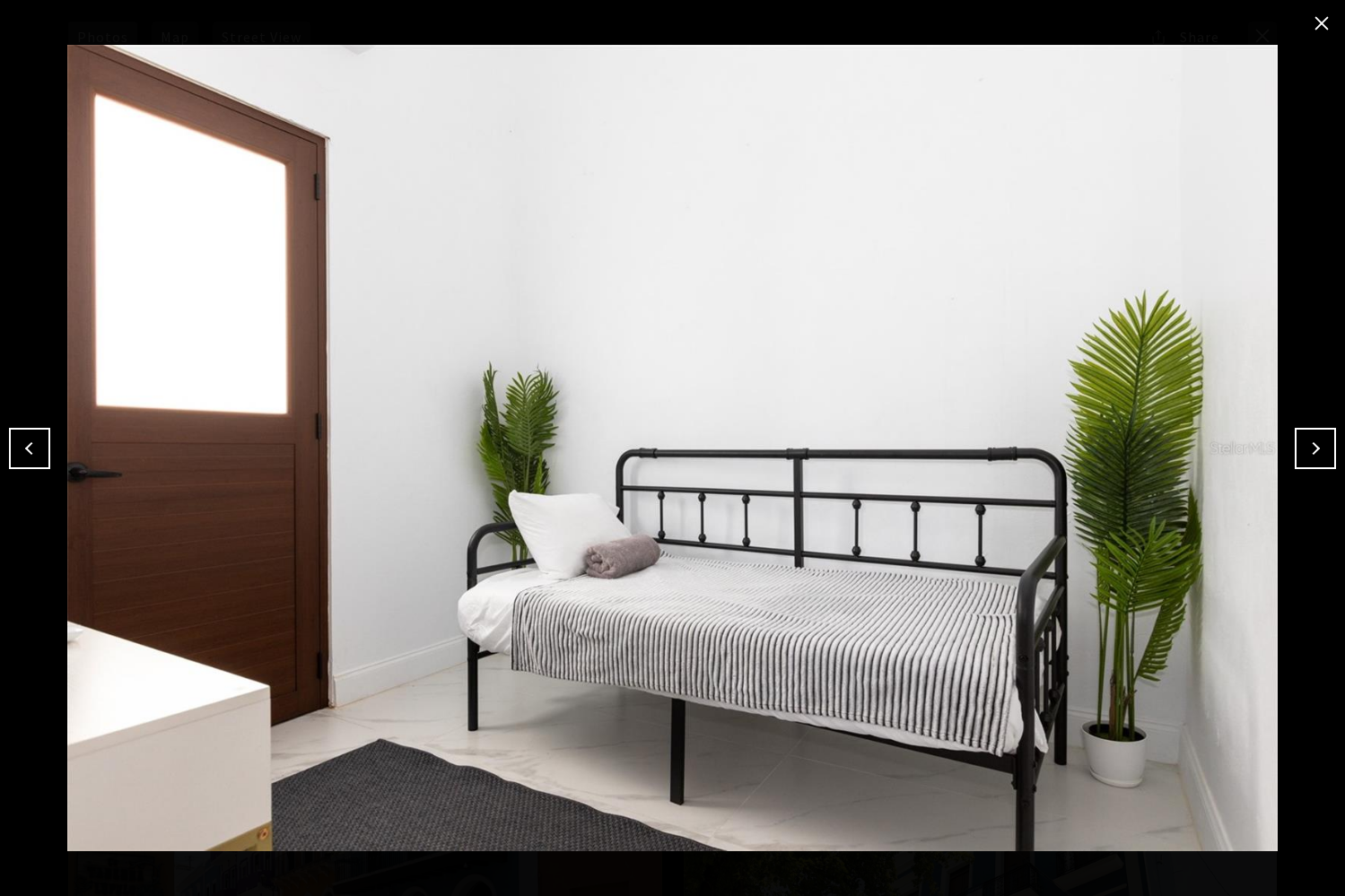
click at [1311, 448] on button "Next" at bounding box center [1315, 448] width 41 height 41
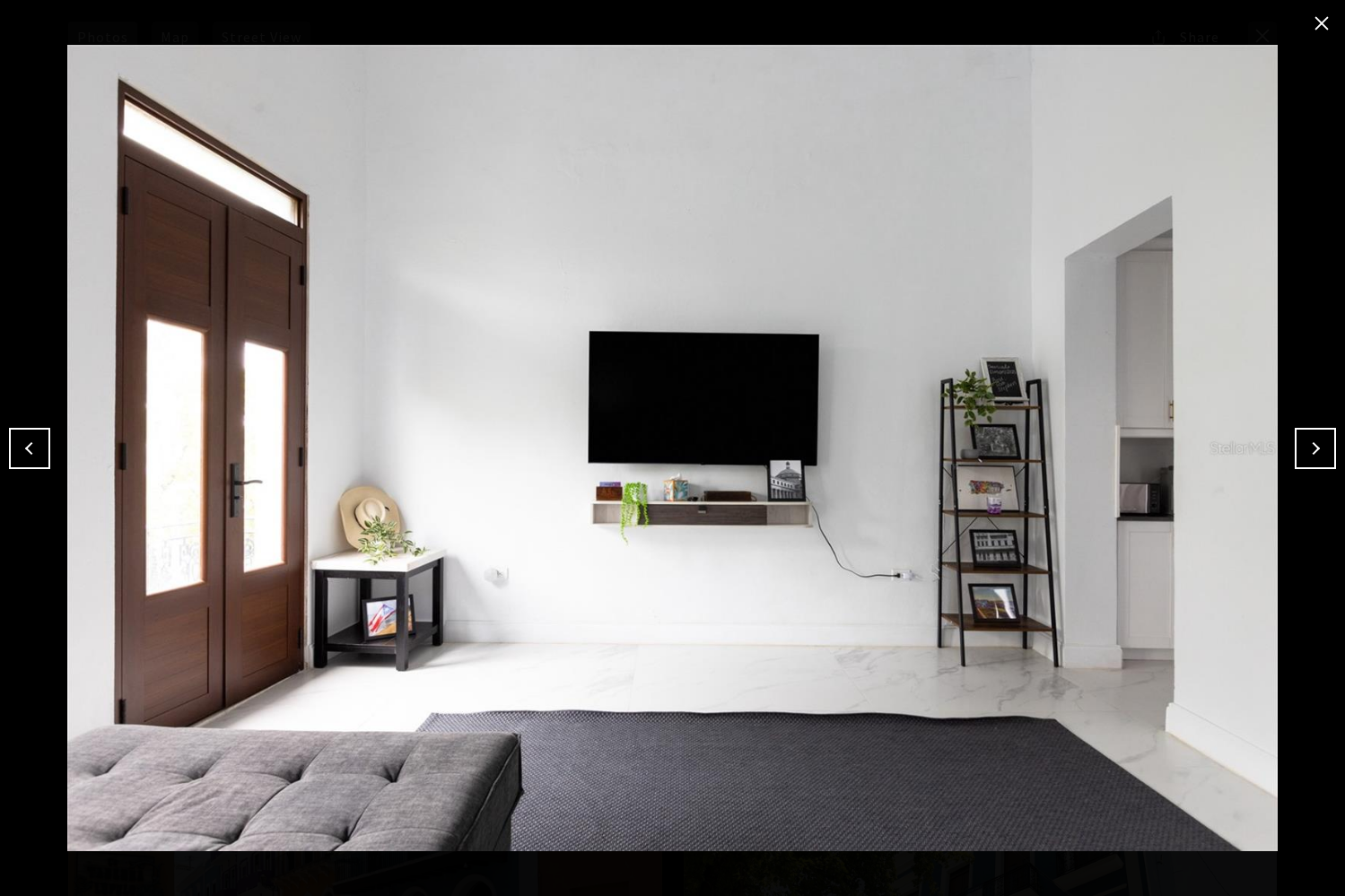
click at [1311, 448] on button "Next" at bounding box center [1315, 448] width 41 height 41
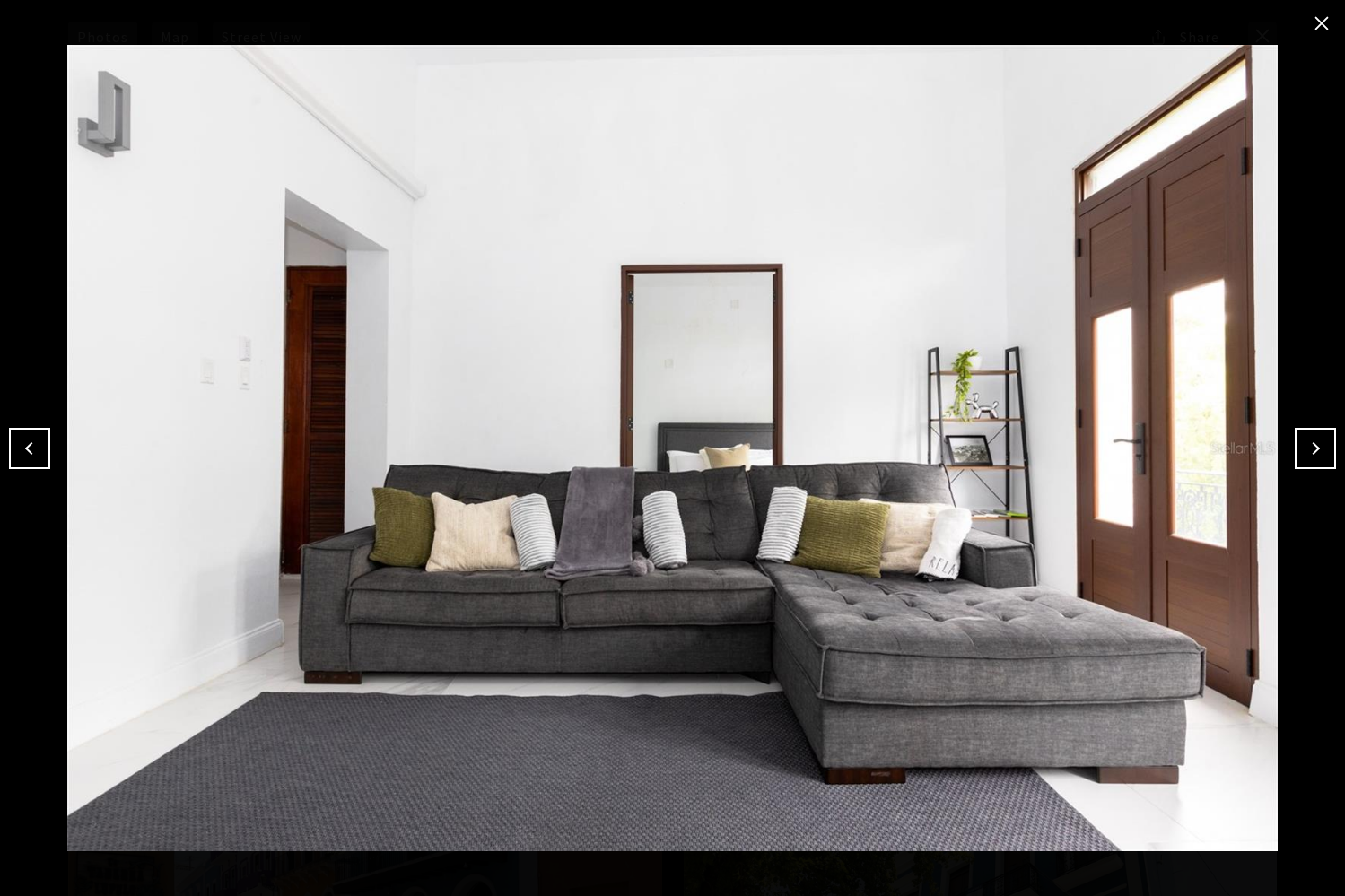
click at [1311, 448] on button "Next" at bounding box center [1315, 448] width 41 height 41
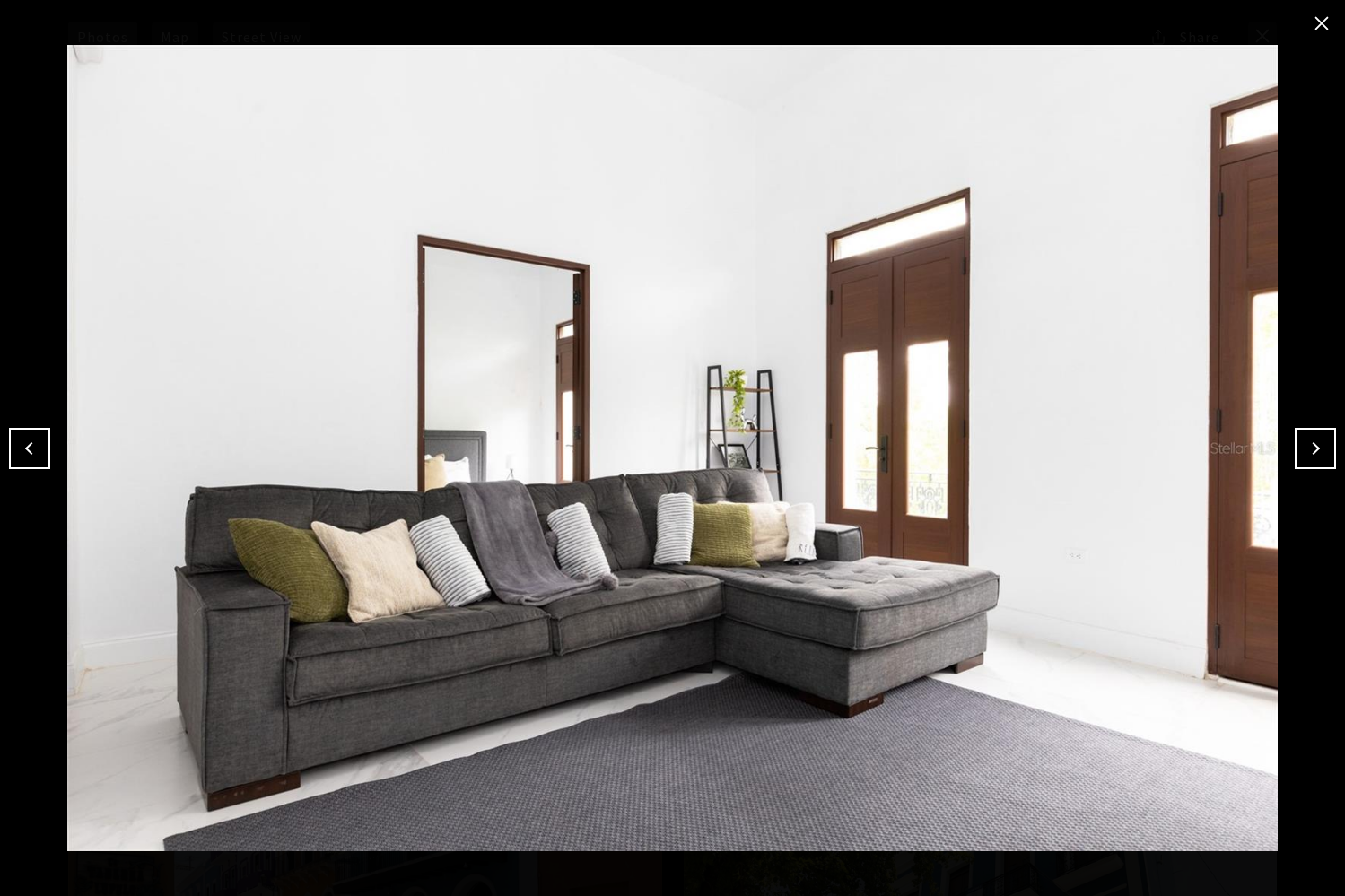
click at [1311, 448] on button "Next" at bounding box center [1315, 448] width 41 height 41
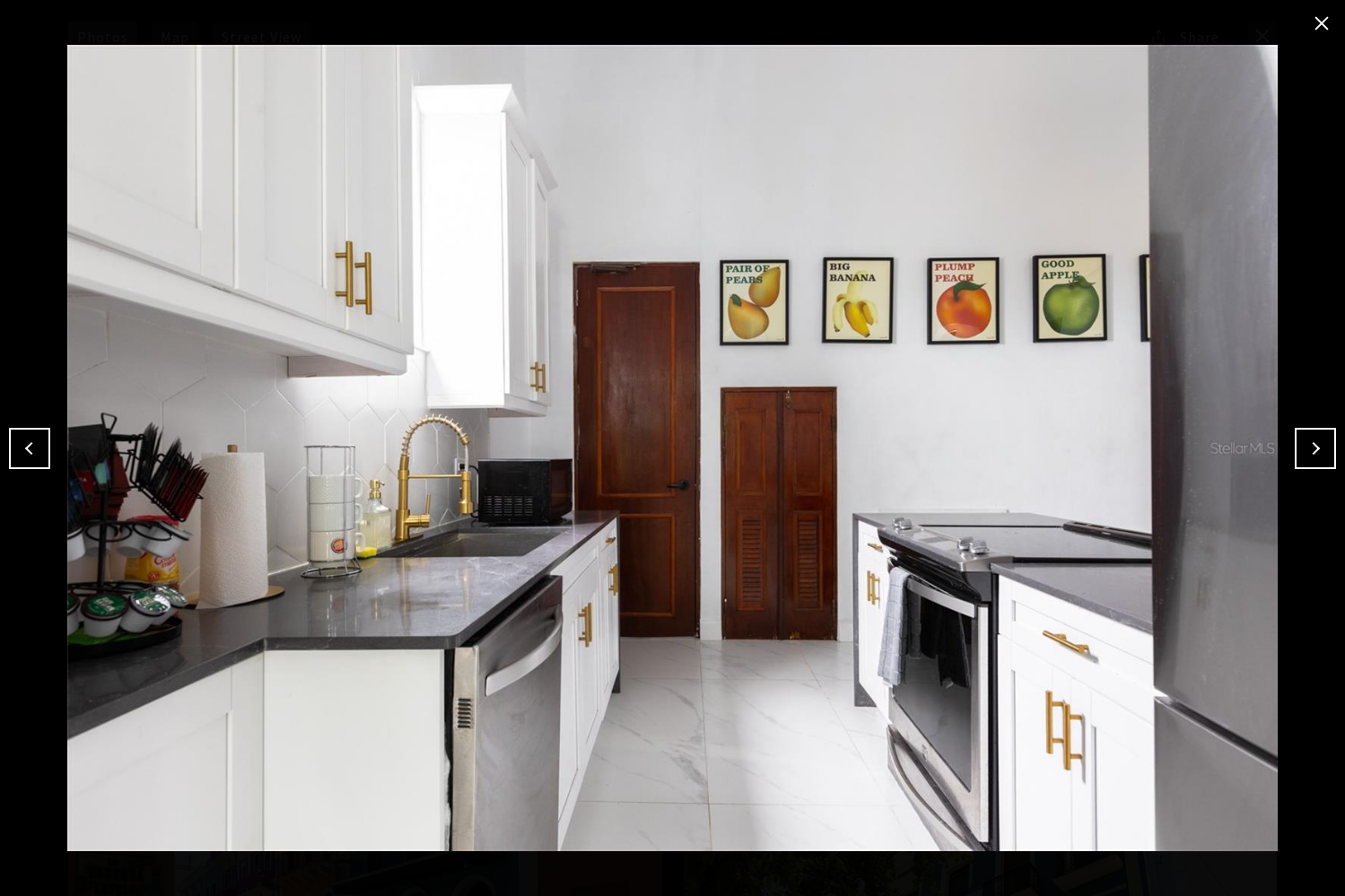
click at [1311, 448] on button "Next" at bounding box center [1315, 448] width 41 height 41
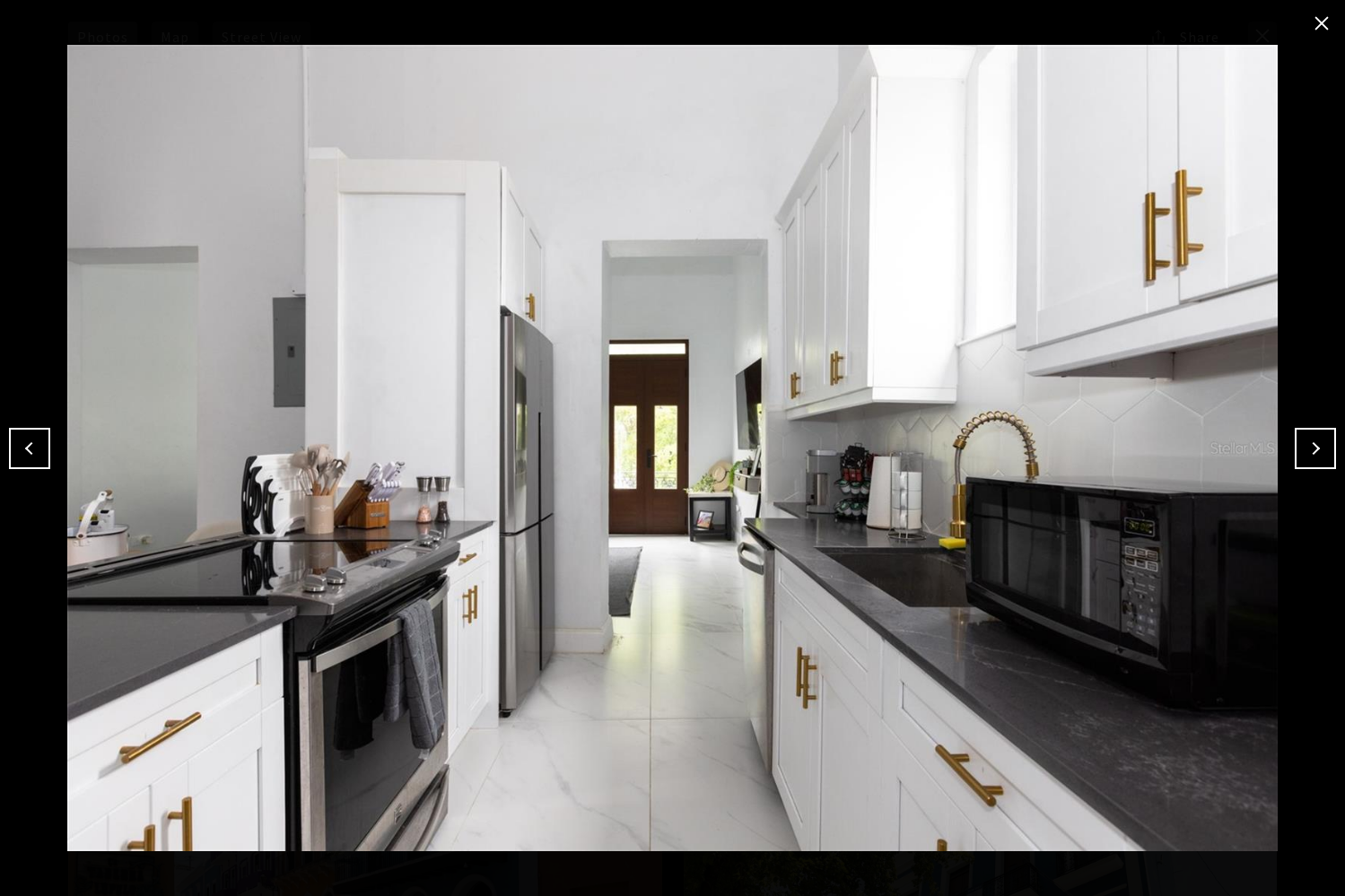
click at [1311, 448] on button "Next" at bounding box center [1315, 448] width 41 height 41
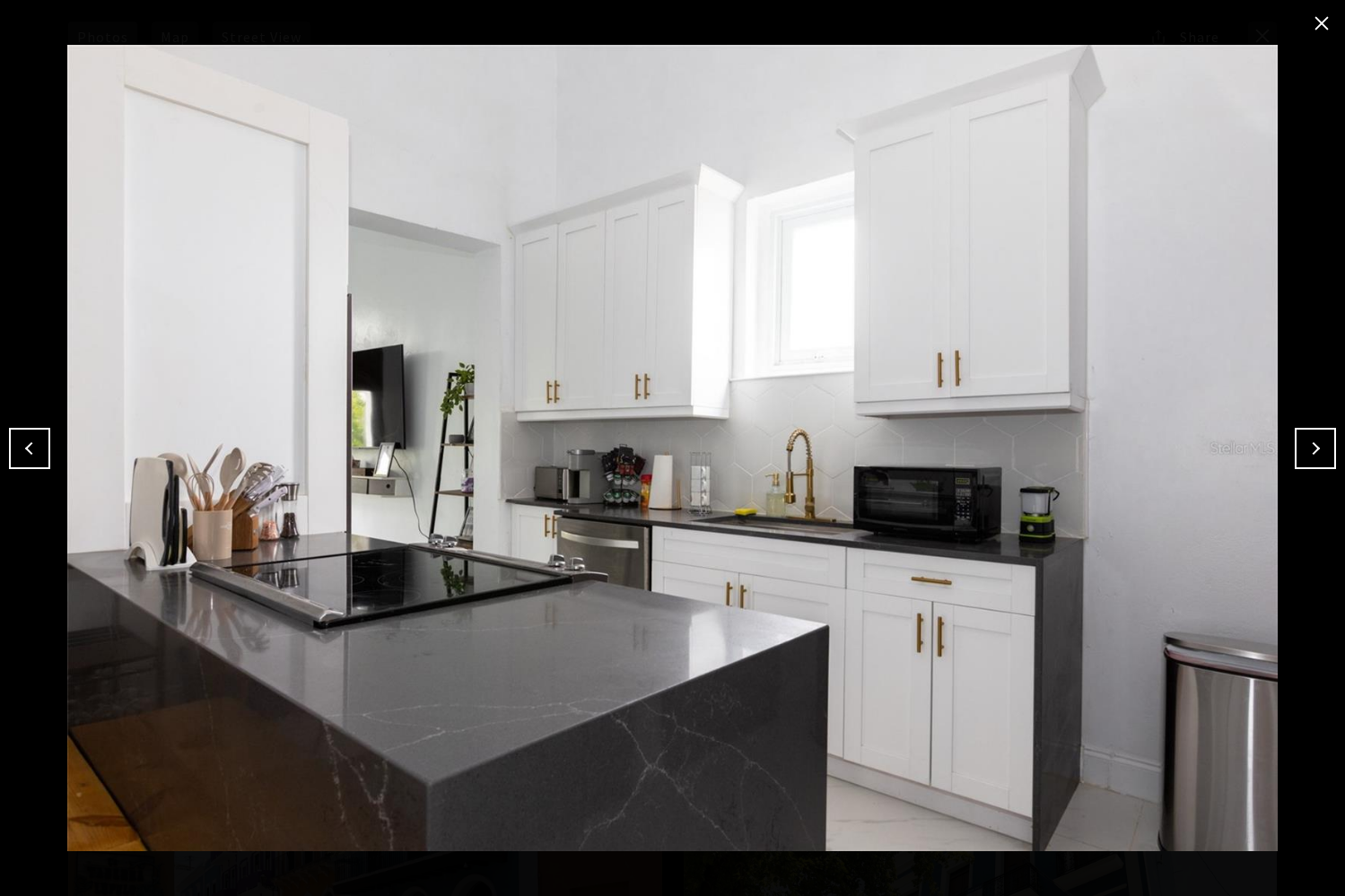
click at [1311, 448] on button "Next" at bounding box center [1315, 448] width 41 height 41
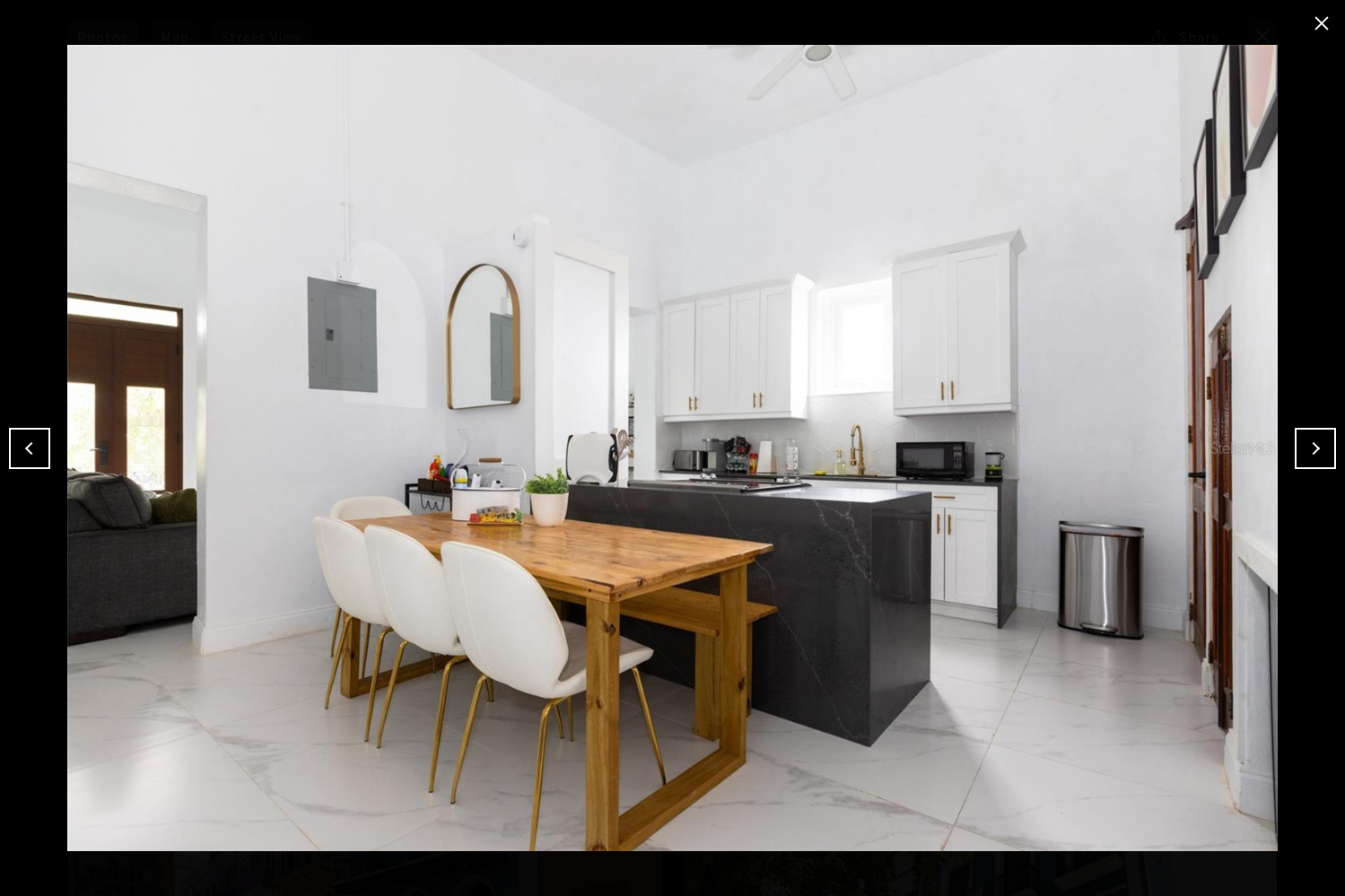
click at [1311, 448] on button "Next" at bounding box center [1315, 448] width 41 height 41
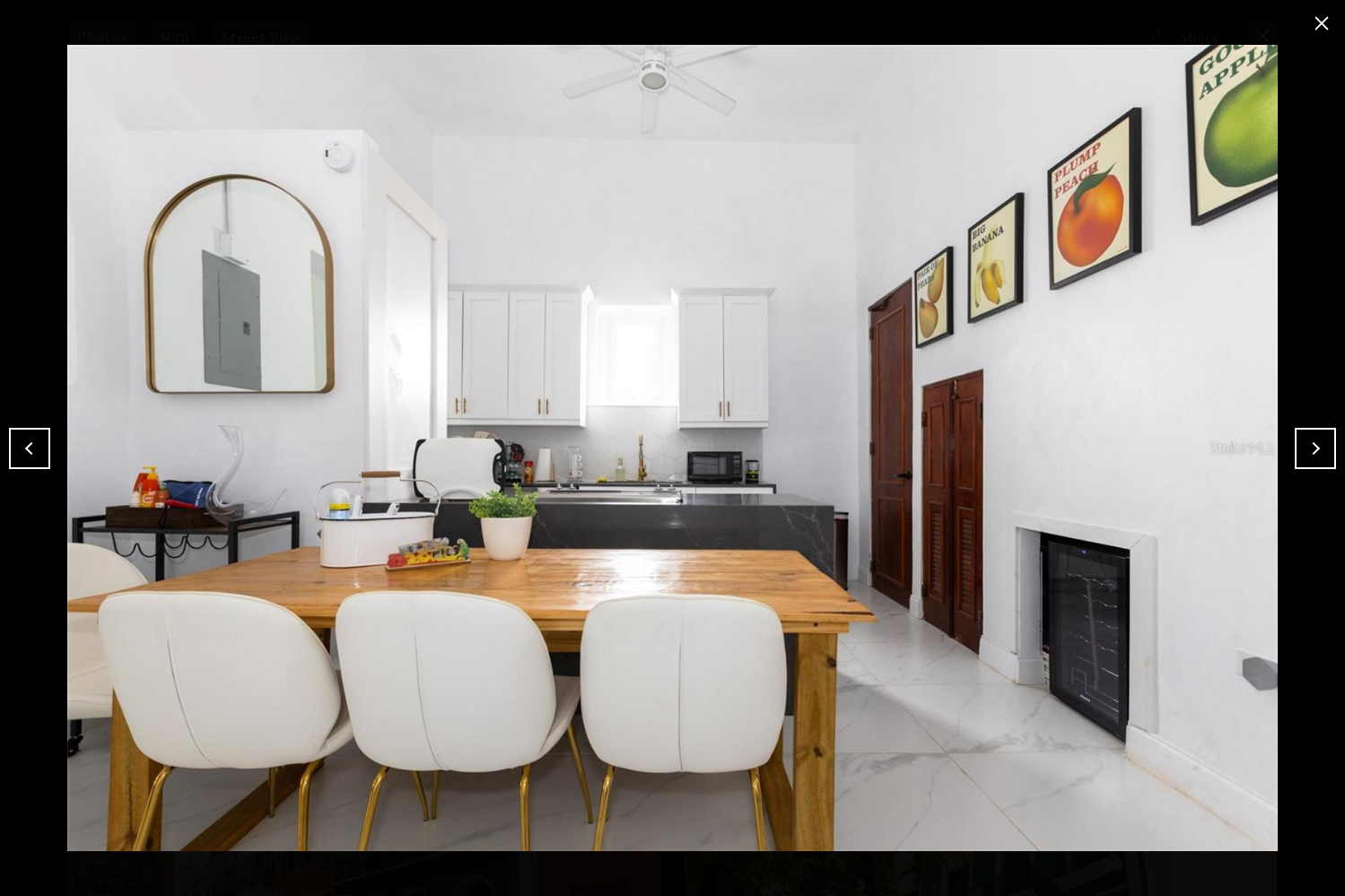
click at [1311, 448] on button "Next" at bounding box center [1315, 448] width 41 height 41
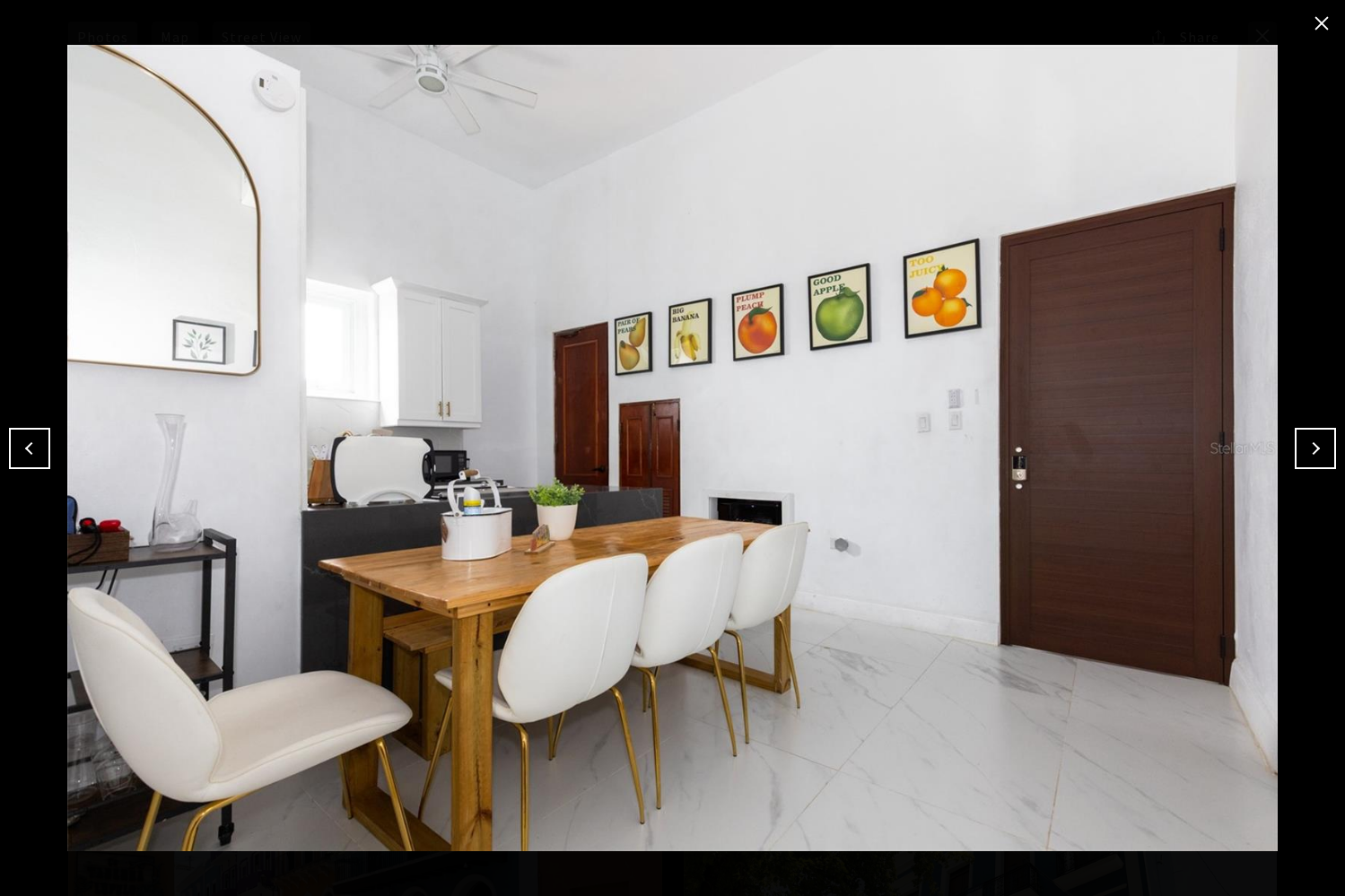
click at [1311, 448] on button "Next" at bounding box center [1315, 448] width 41 height 41
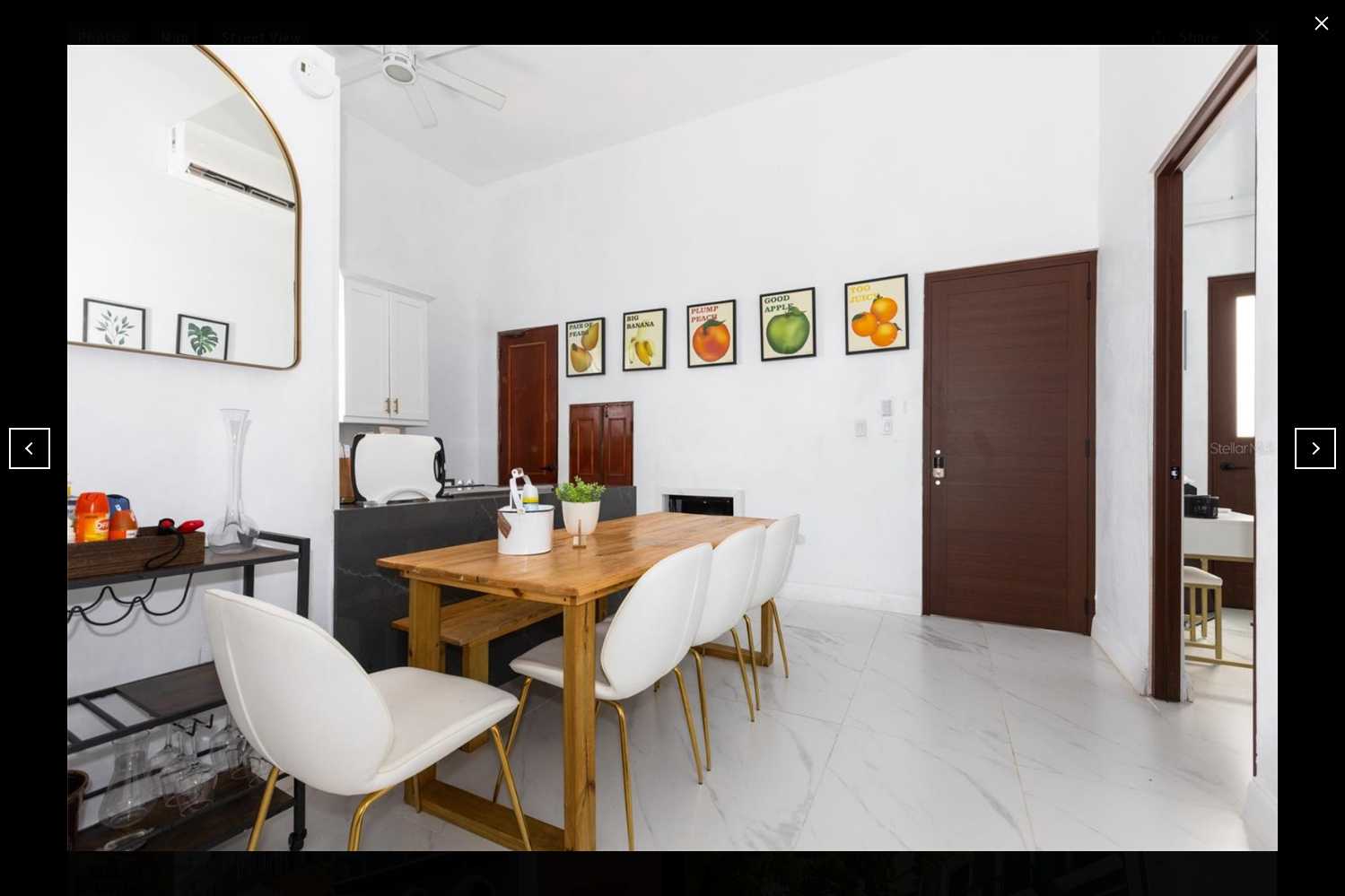
click at [1311, 448] on button "Next" at bounding box center [1315, 448] width 41 height 41
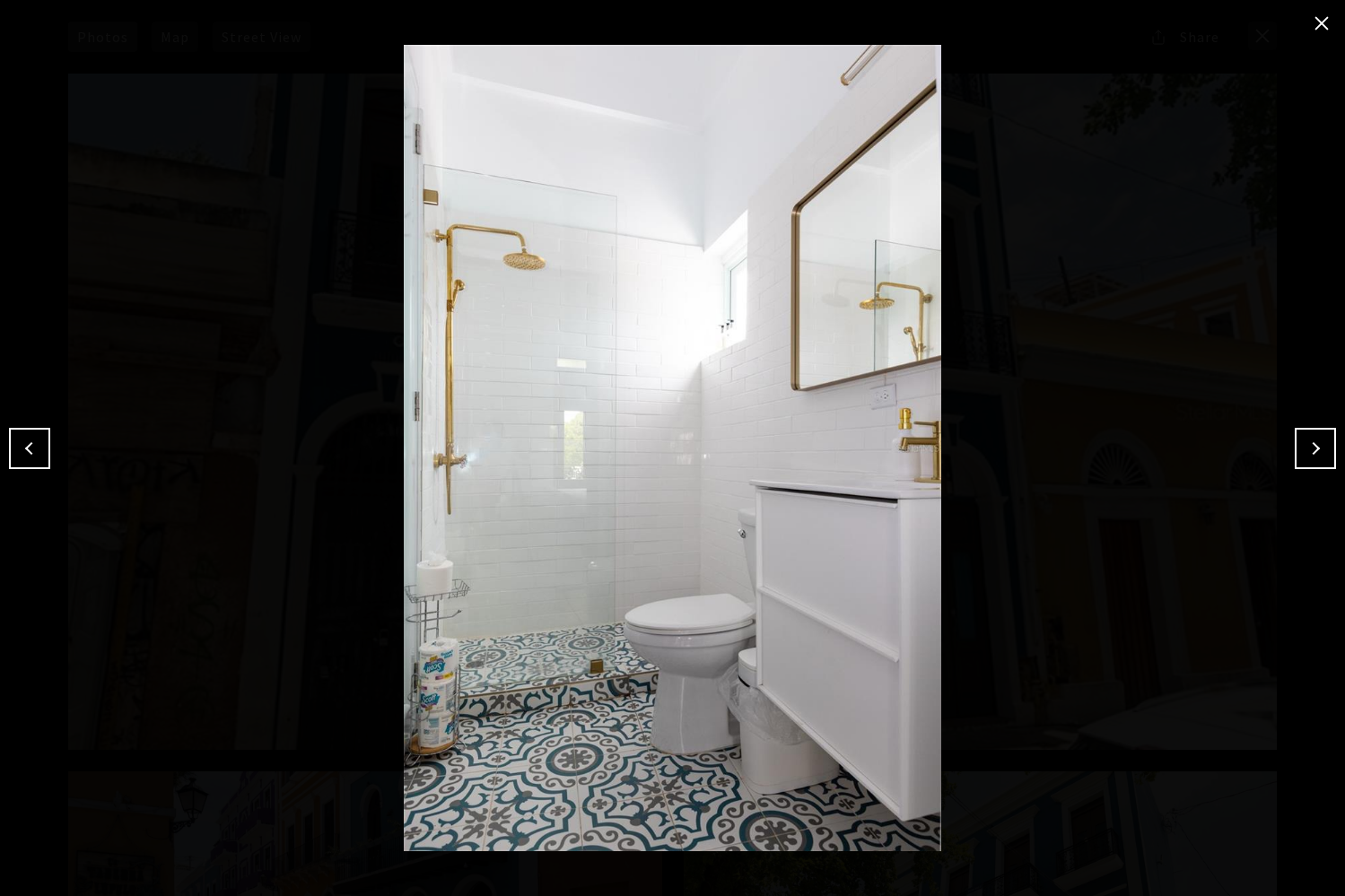
click at [1311, 448] on button "Next" at bounding box center [1315, 448] width 41 height 41
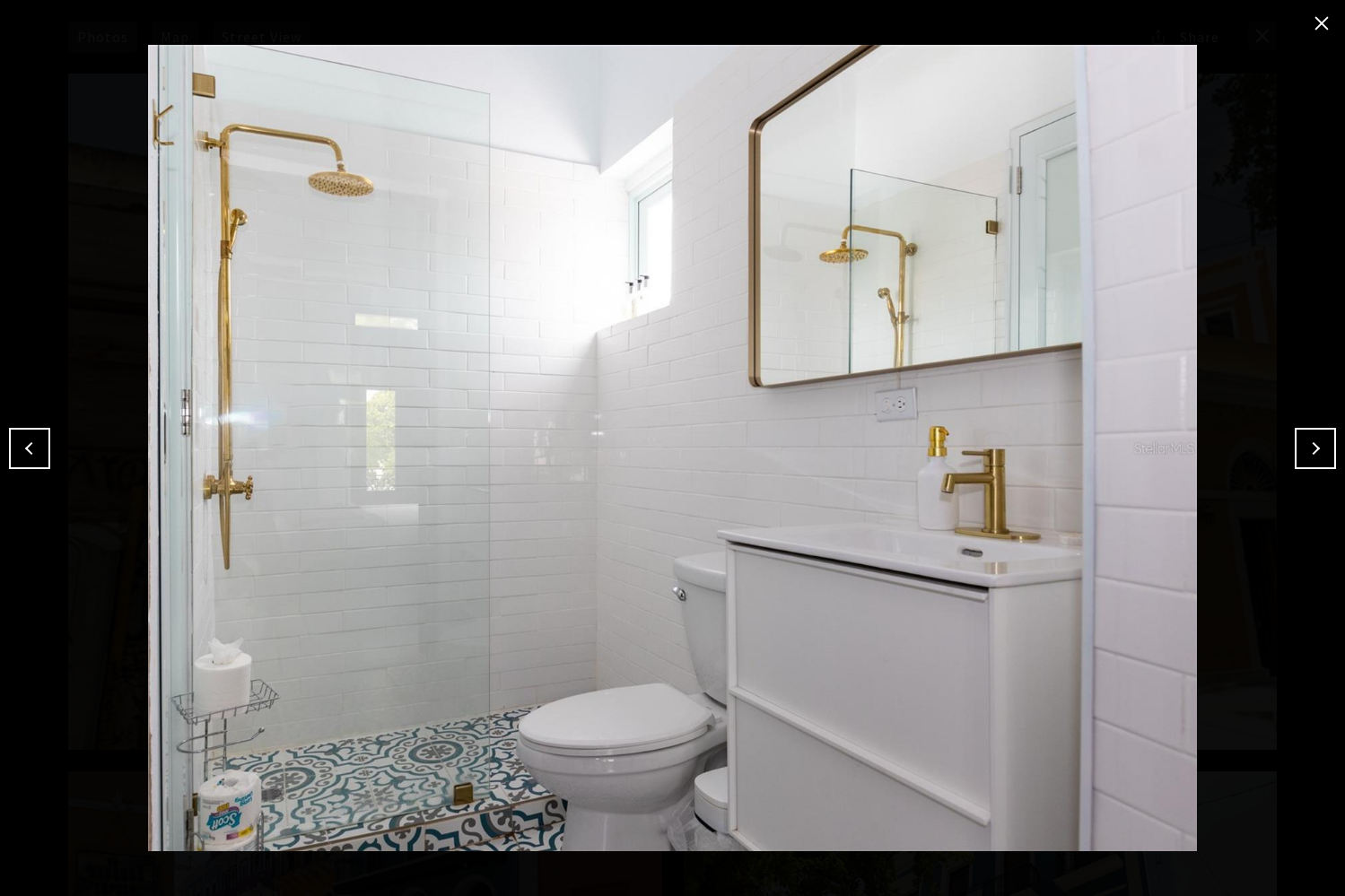
click at [1311, 448] on button "Next" at bounding box center [1315, 448] width 41 height 41
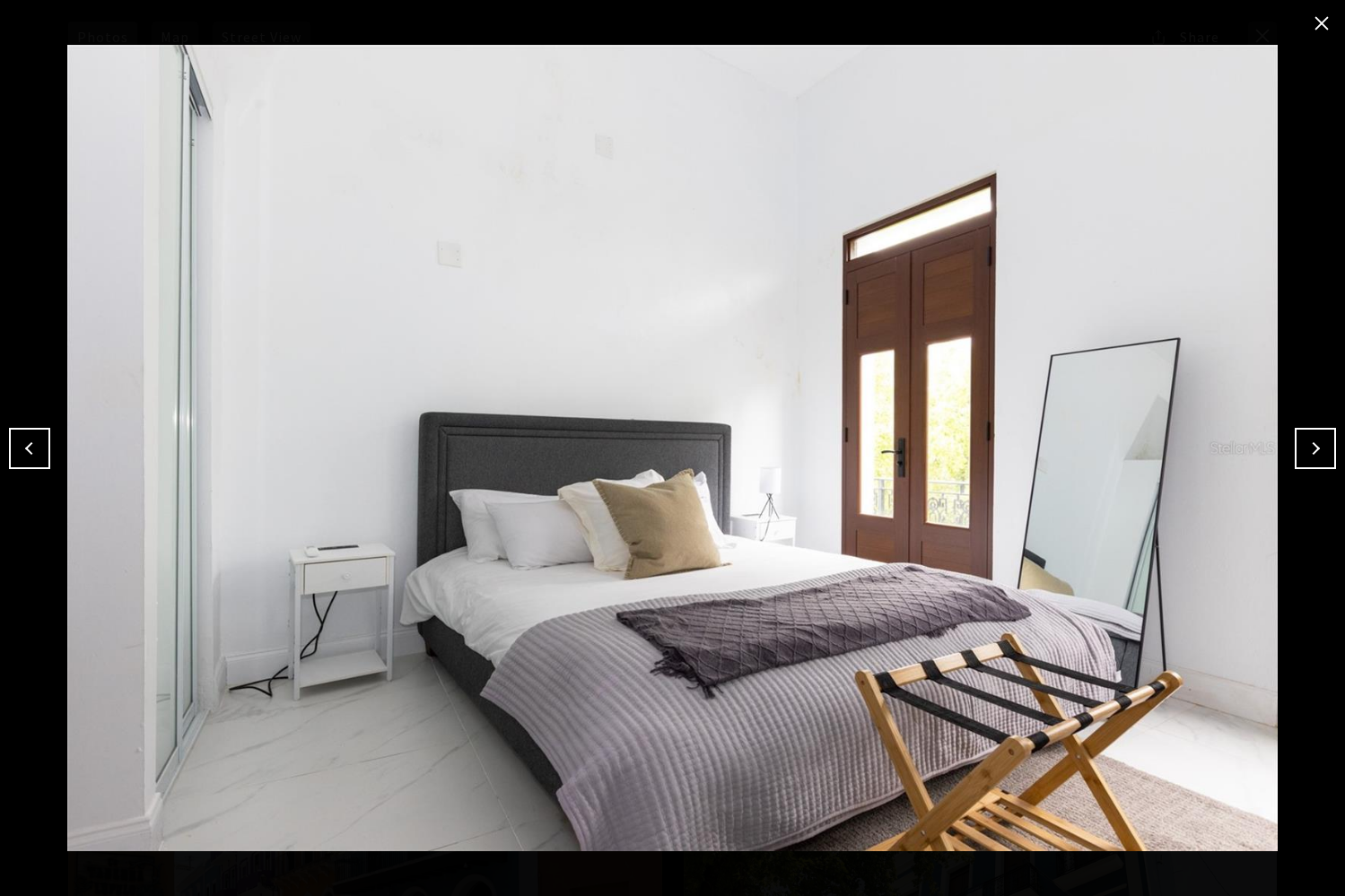
click at [1317, 40] on div at bounding box center [672, 448] width 1345 height 896
click at [1323, 22] on button "close modal" at bounding box center [1322, 23] width 29 height 29
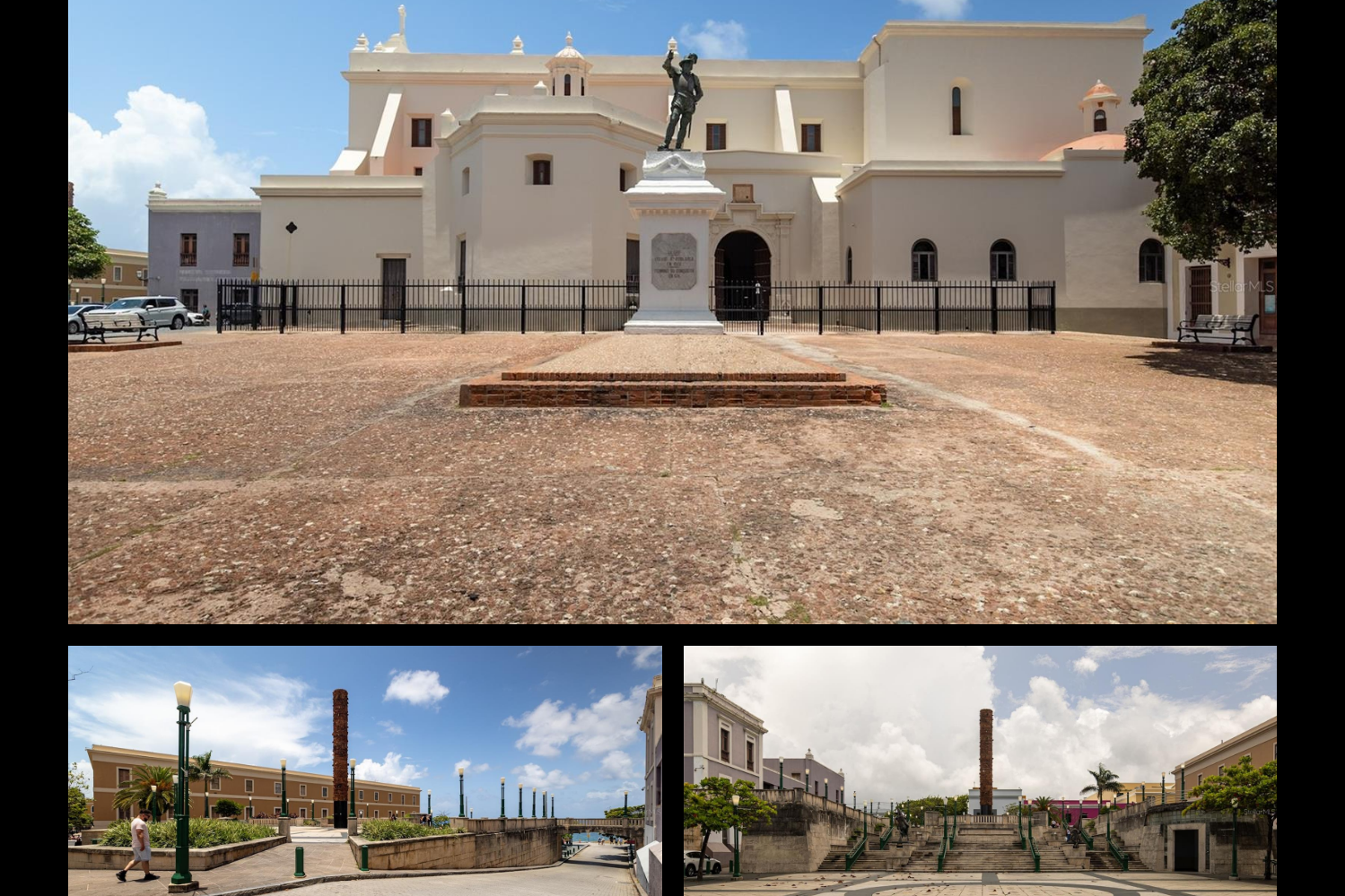
scroll to position [23359, 0]
